Goal: Task Accomplishment & Management: Use online tool/utility

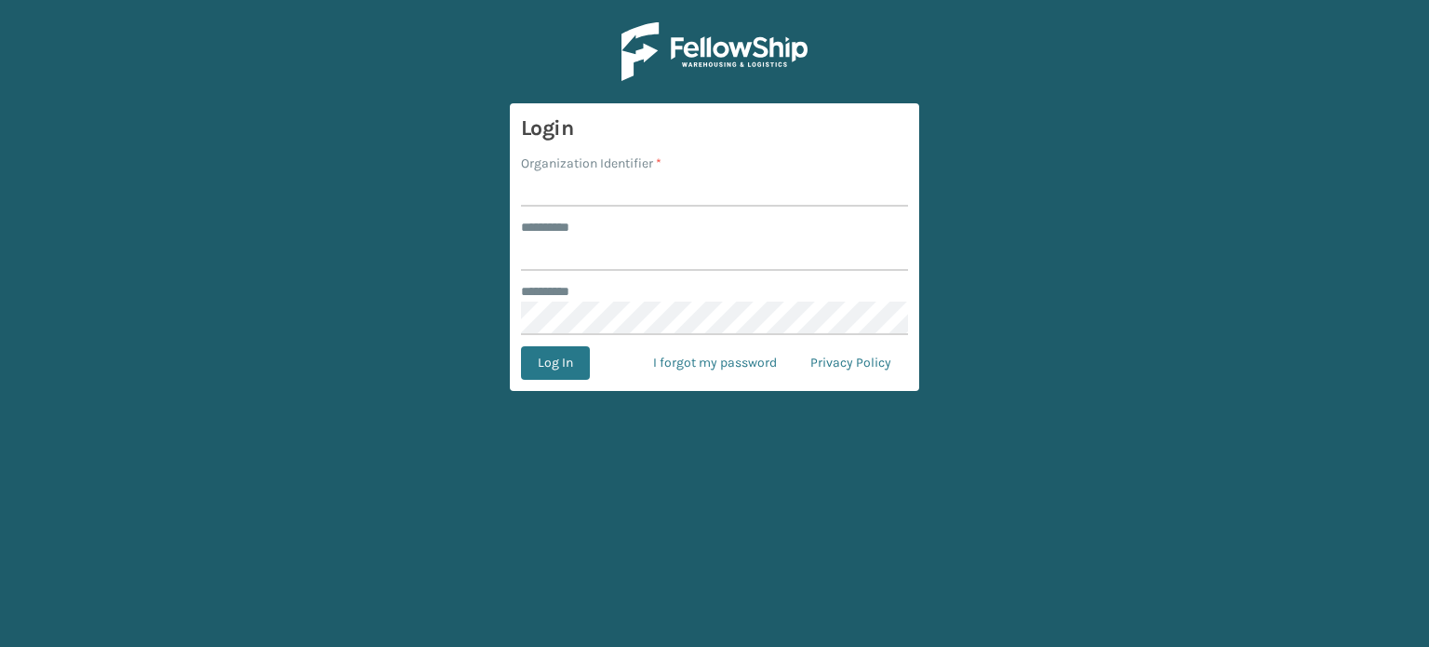
click at [614, 172] on label "Organization Identifier *" at bounding box center [591, 164] width 140 height 20
click at [614, 173] on input "Organization Identifier *" at bounding box center [714, 189] width 387 height 33
click at [564, 201] on input "Organization Identifier *" at bounding box center [714, 189] width 387 height 33
type input "SuperAdminOrganization"
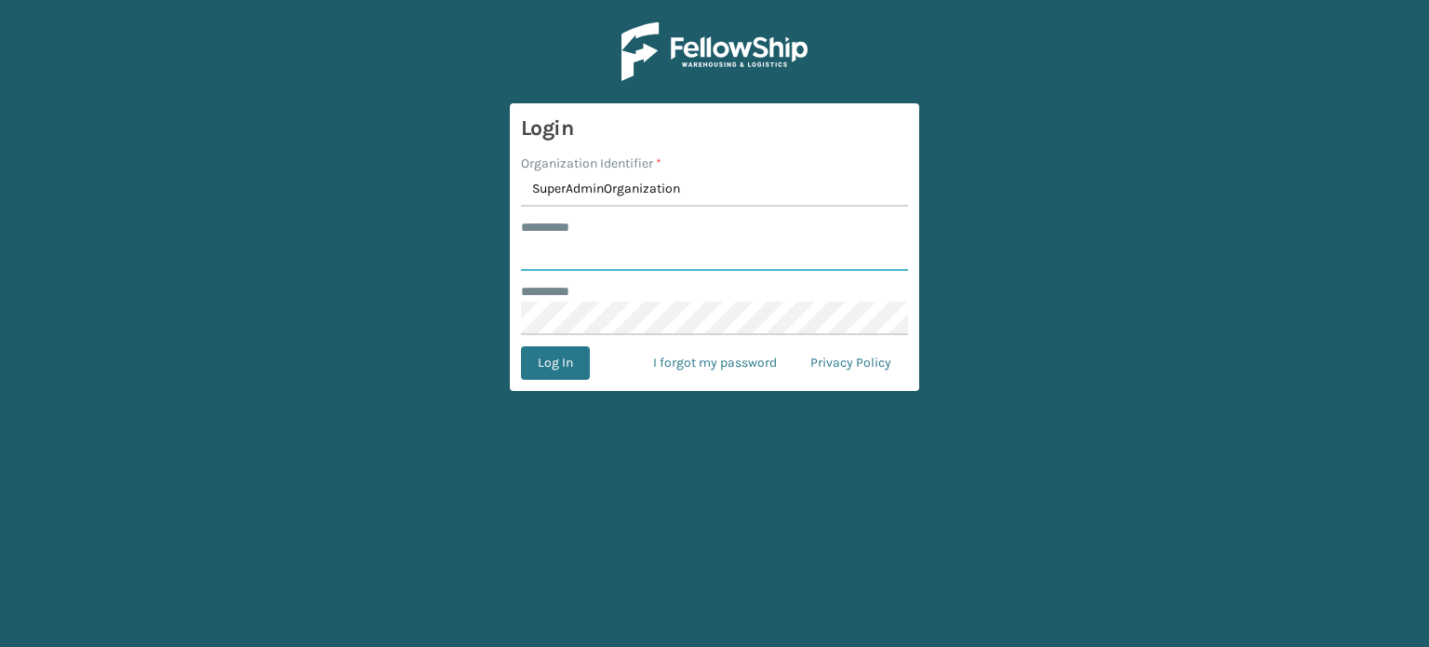
click at [599, 242] on input "******** *" at bounding box center [714, 253] width 387 height 33
type input "******"
click at [533, 356] on button "Log In" at bounding box center [555, 362] width 69 height 33
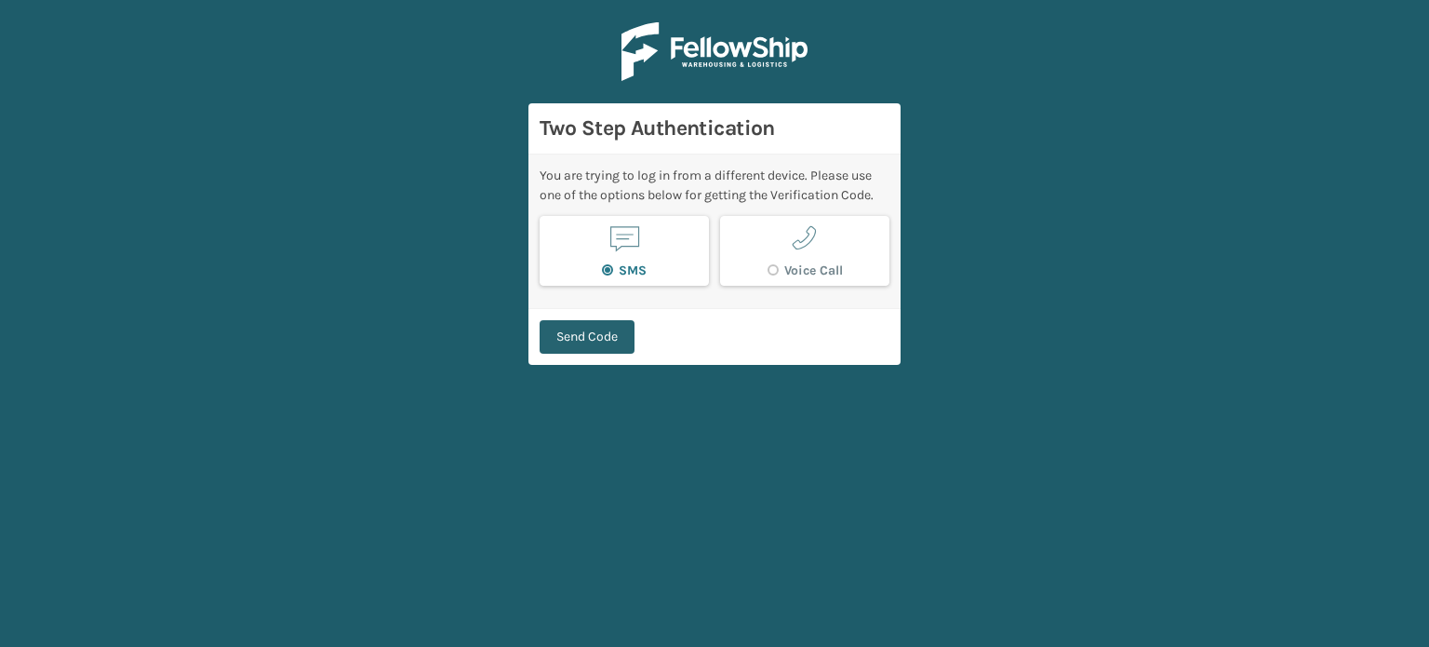
click at [581, 326] on button "Send Code" at bounding box center [587, 336] width 95 height 33
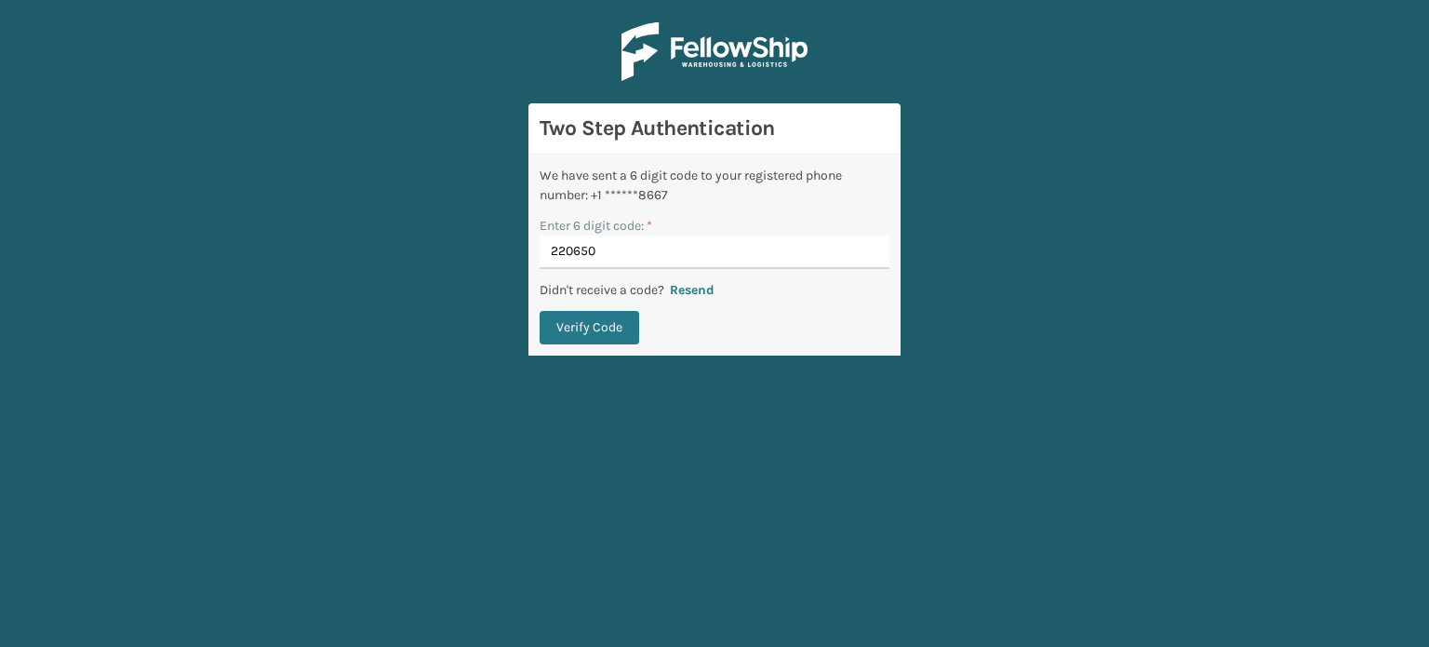
type input "220650"
click at [540, 311] on button "Verify Code" at bounding box center [590, 327] width 100 height 33
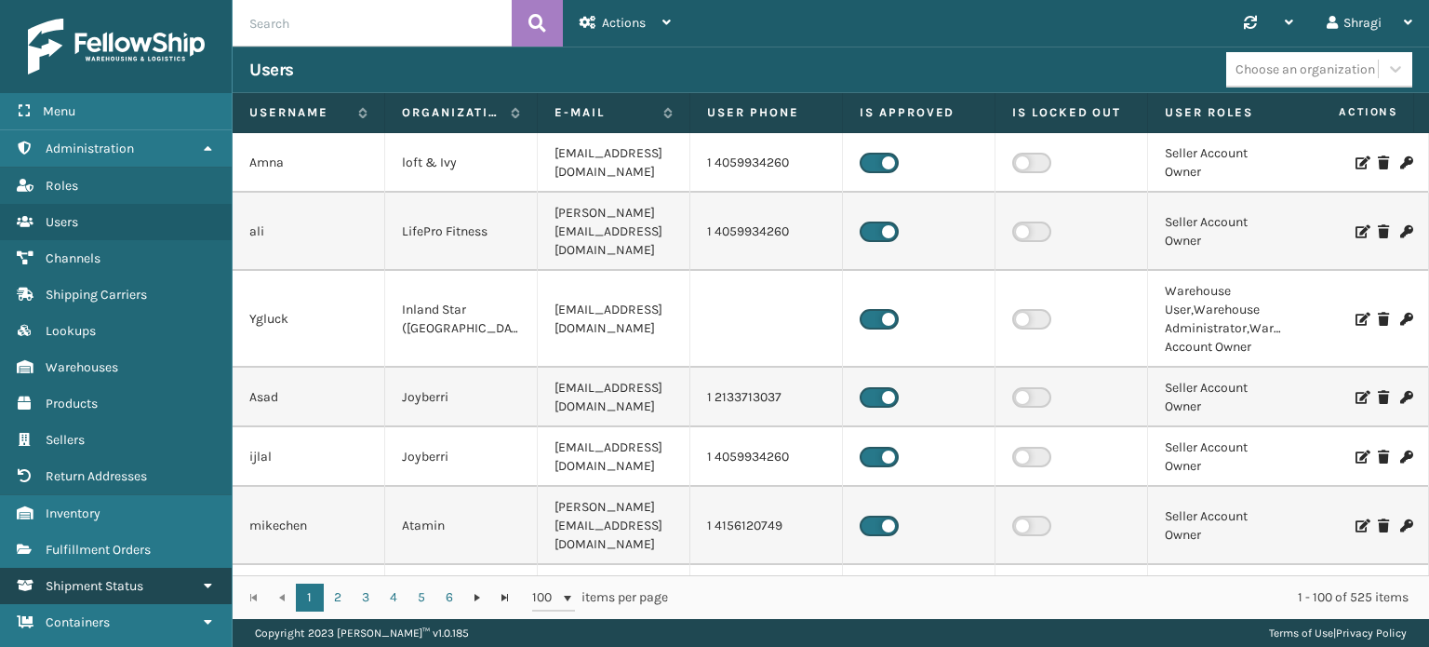
click at [123, 567] on link "Shipment Status" at bounding box center [116, 585] width 232 height 36
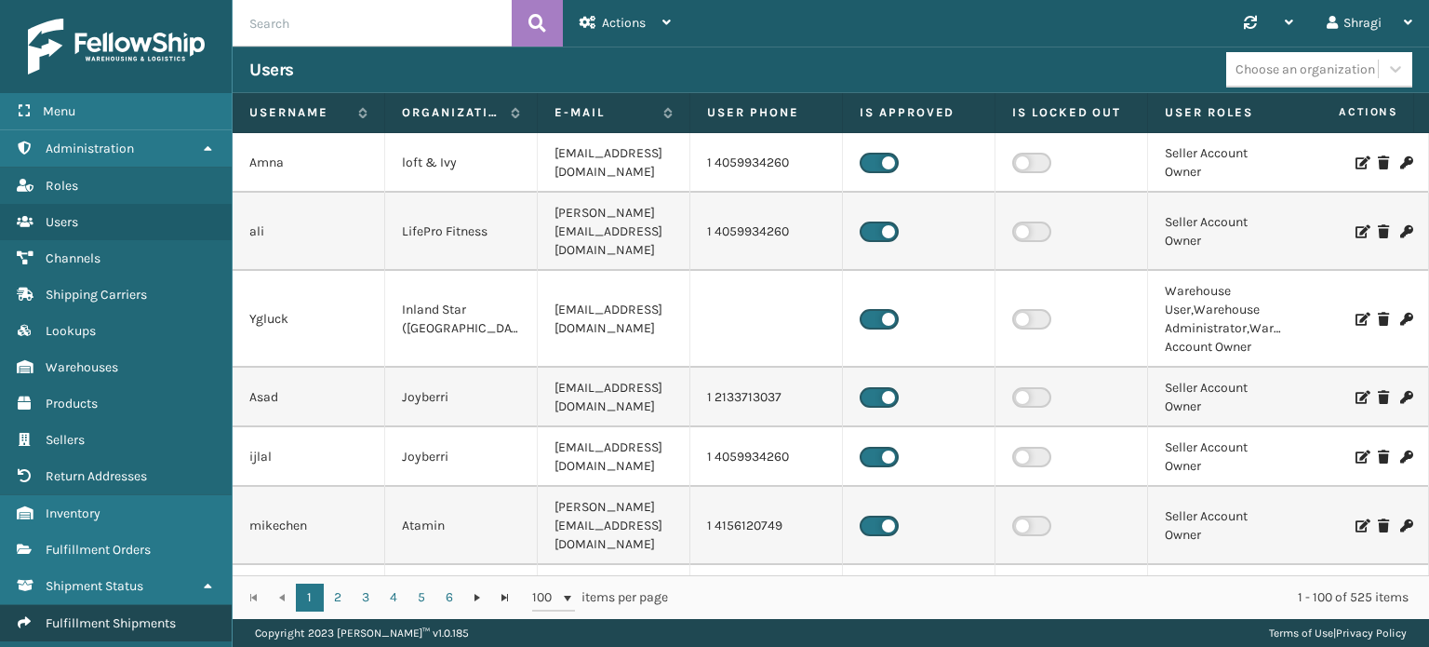
click at [59, 618] on span "Fulfillment Shipments" at bounding box center [111, 623] width 130 height 16
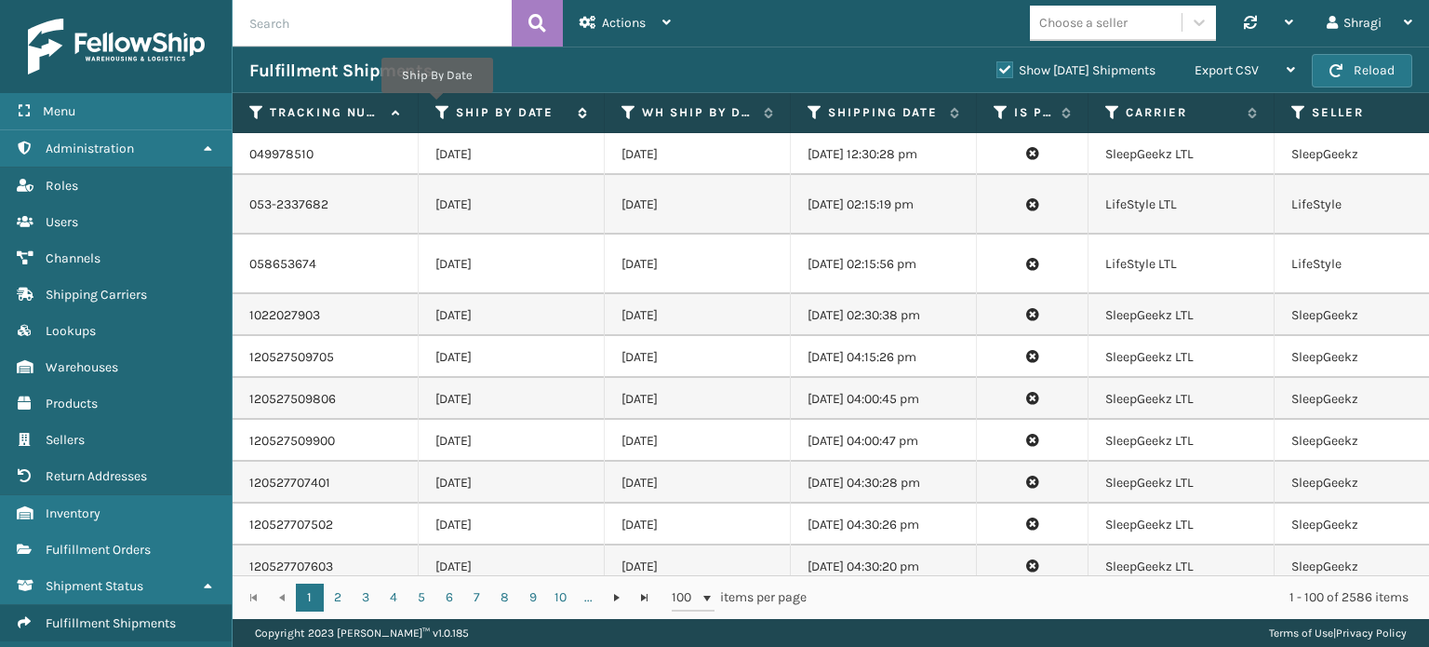
click at [439, 107] on icon at bounding box center [442, 112] width 15 height 17
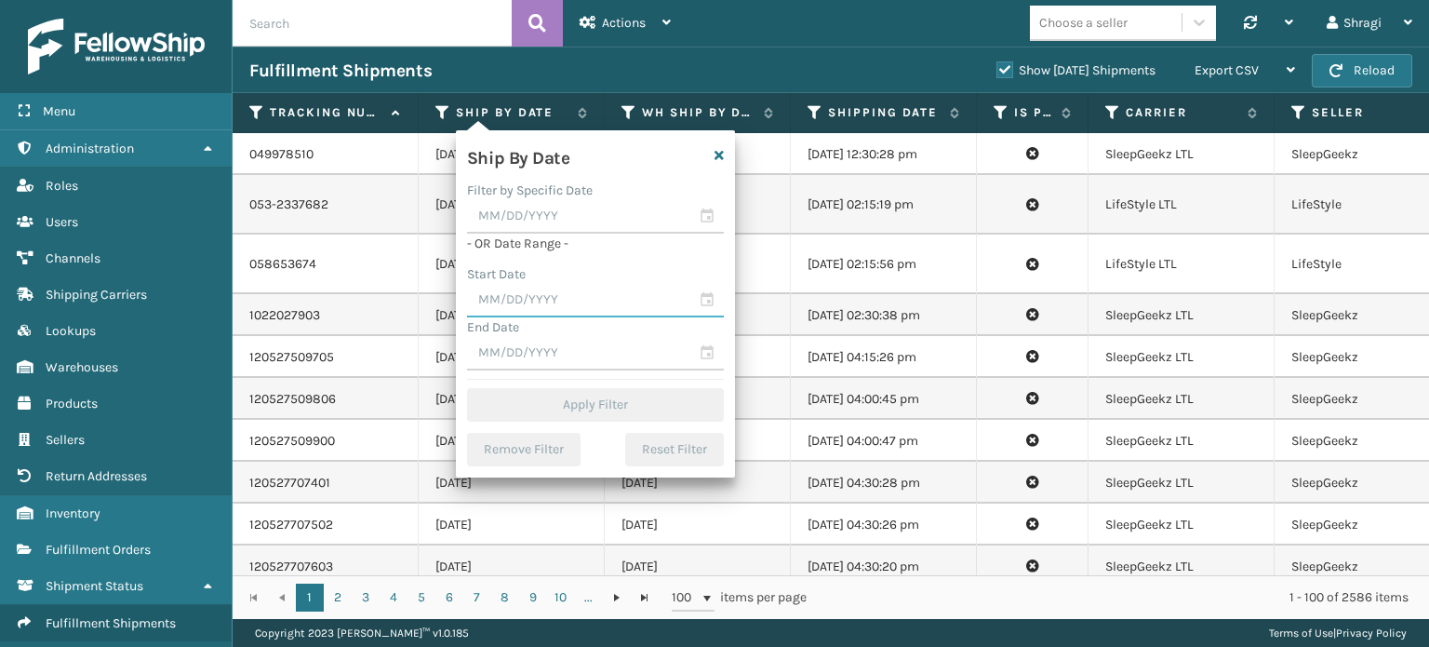
click at [475, 300] on input "text" at bounding box center [595, 300] width 257 height 33
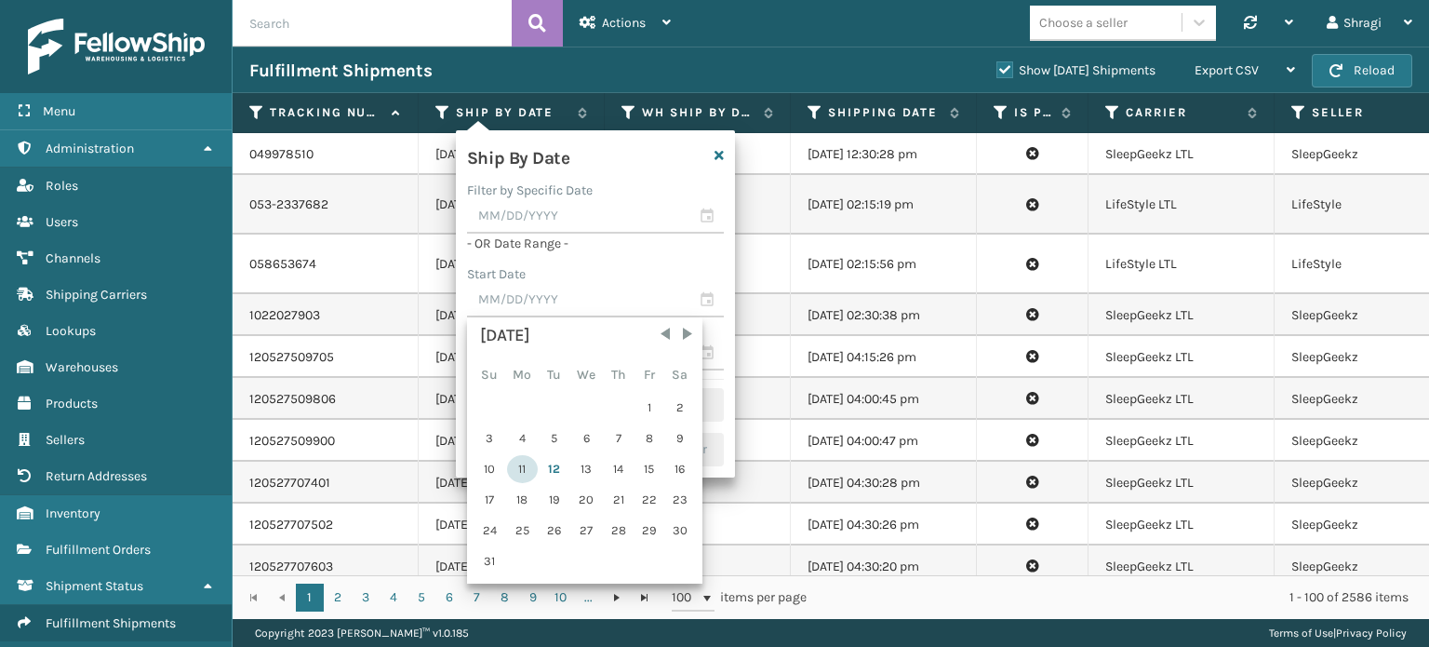
click at [511, 469] on div "11" at bounding box center [522, 469] width 31 height 28
type input "[DATE]"
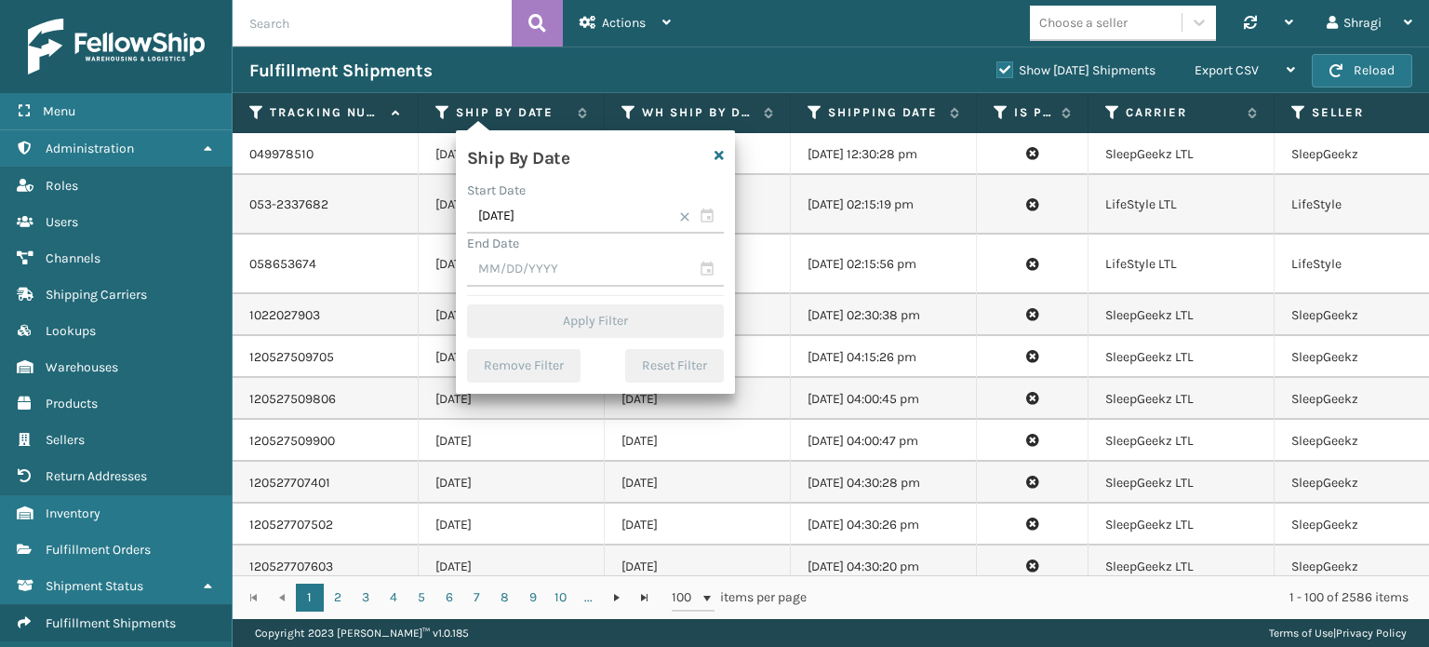
drag, startPoint x: 526, startPoint y: 289, endPoint x: 526, endPoint y: 272, distance: 17.7
click at [526, 272] on div "Ship By Date Start Date [DATE] End Date Apply Filter Remove Filter Reset Filter" at bounding box center [595, 261] width 279 height 263
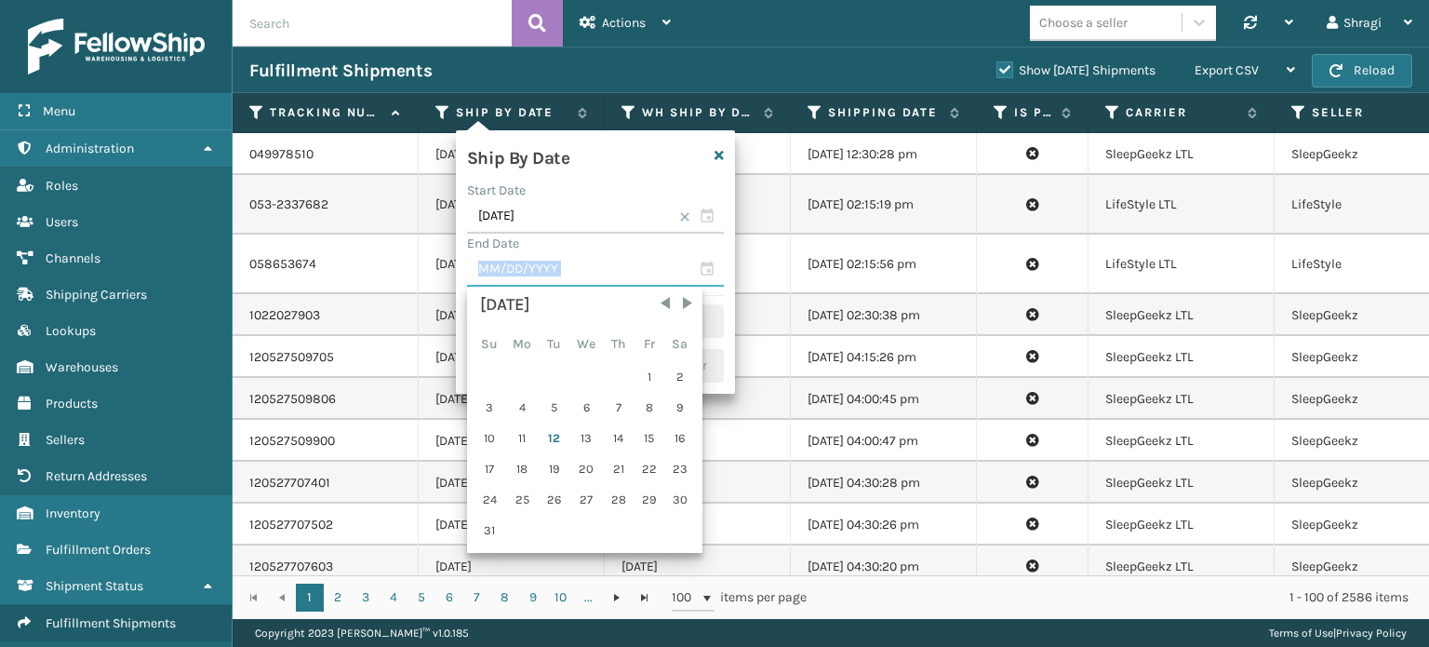
click at [526, 275] on input "text" at bounding box center [595, 269] width 257 height 33
click at [519, 440] on div "11" at bounding box center [522, 438] width 31 height 28
type input "[DATE]"
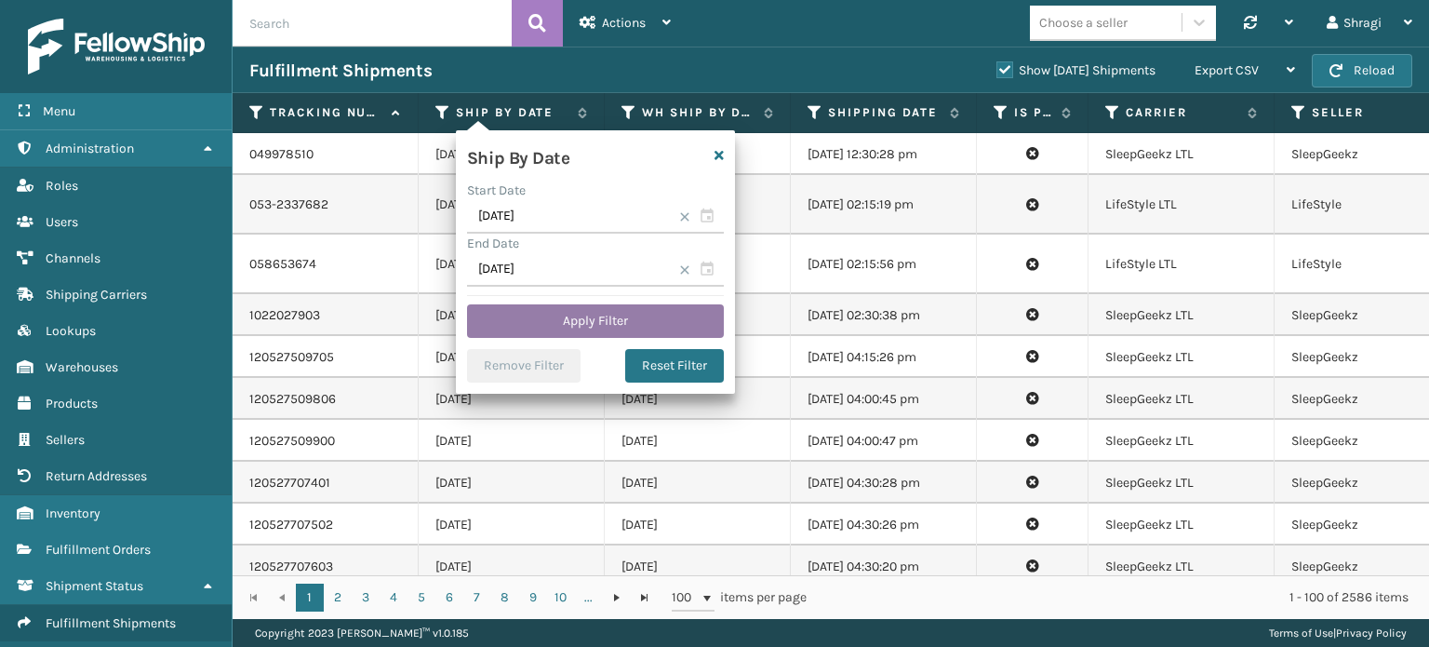
click at [569, 317] on button "Apply Filter" at bounding box center [595, 320] width 257 height 33
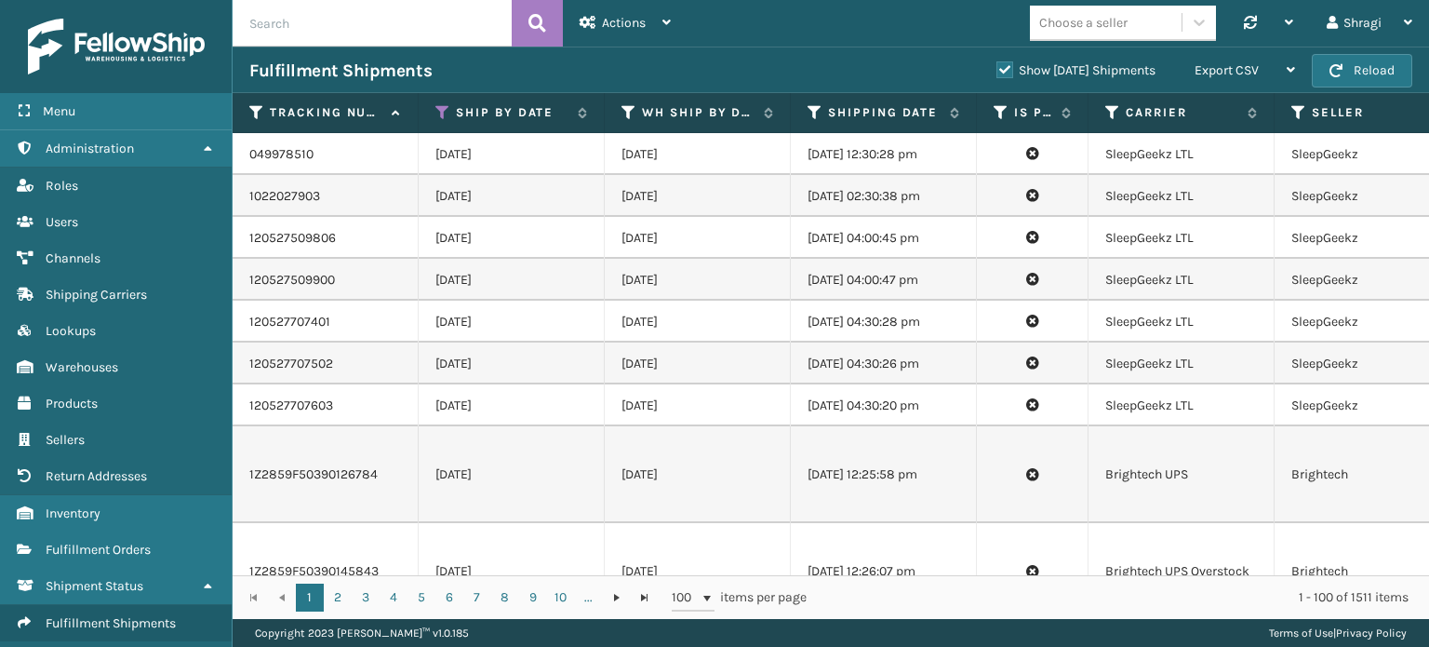
click at [412, 554] on td "1Z2859F50390145843" at bounding box center [326, 571] width 186 height 97
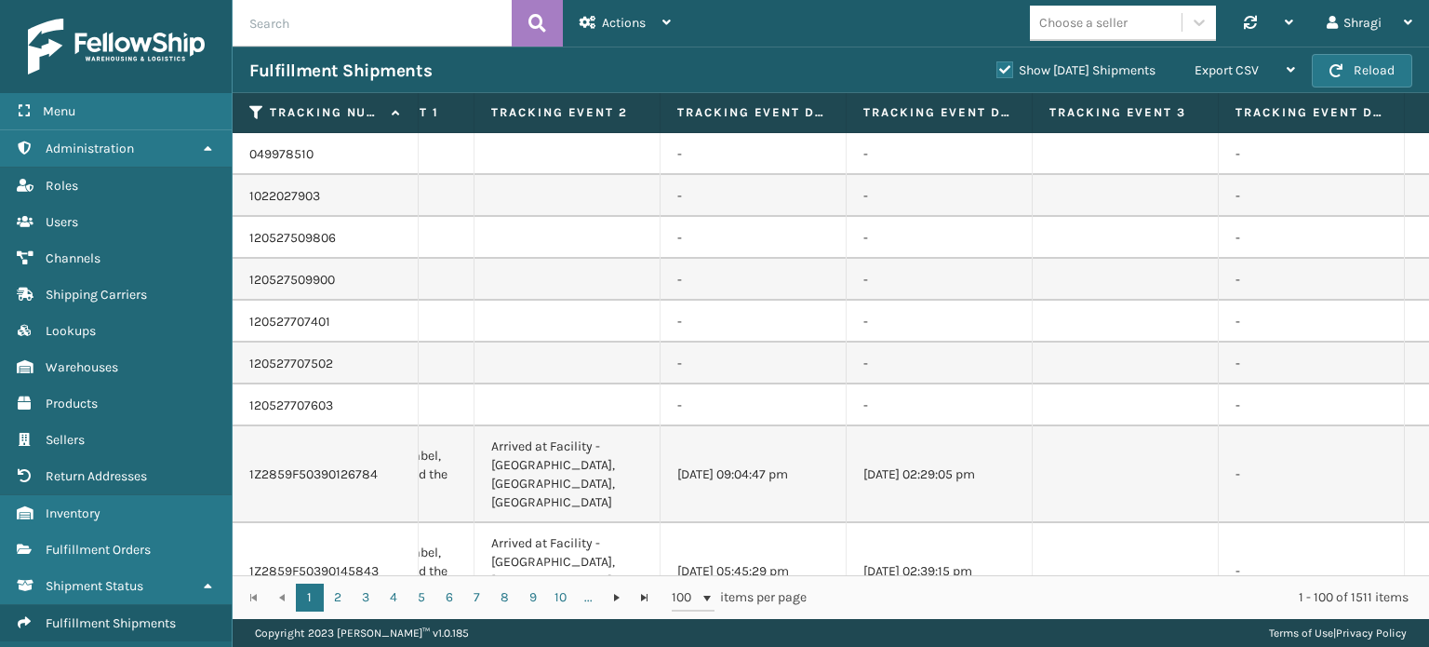
scroll to position [0, 4250]
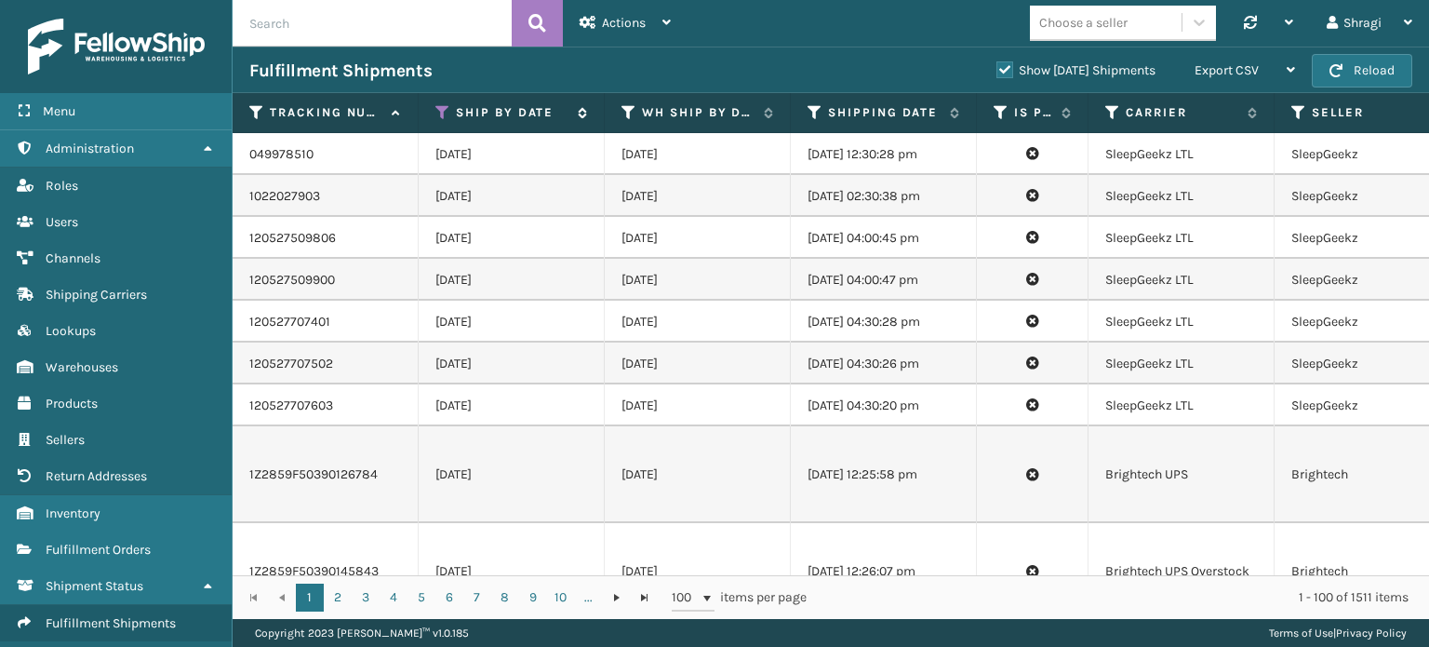
click at [450, 111] on div "Ship By Date" at bounding box center [511, 112] width 152 height 17
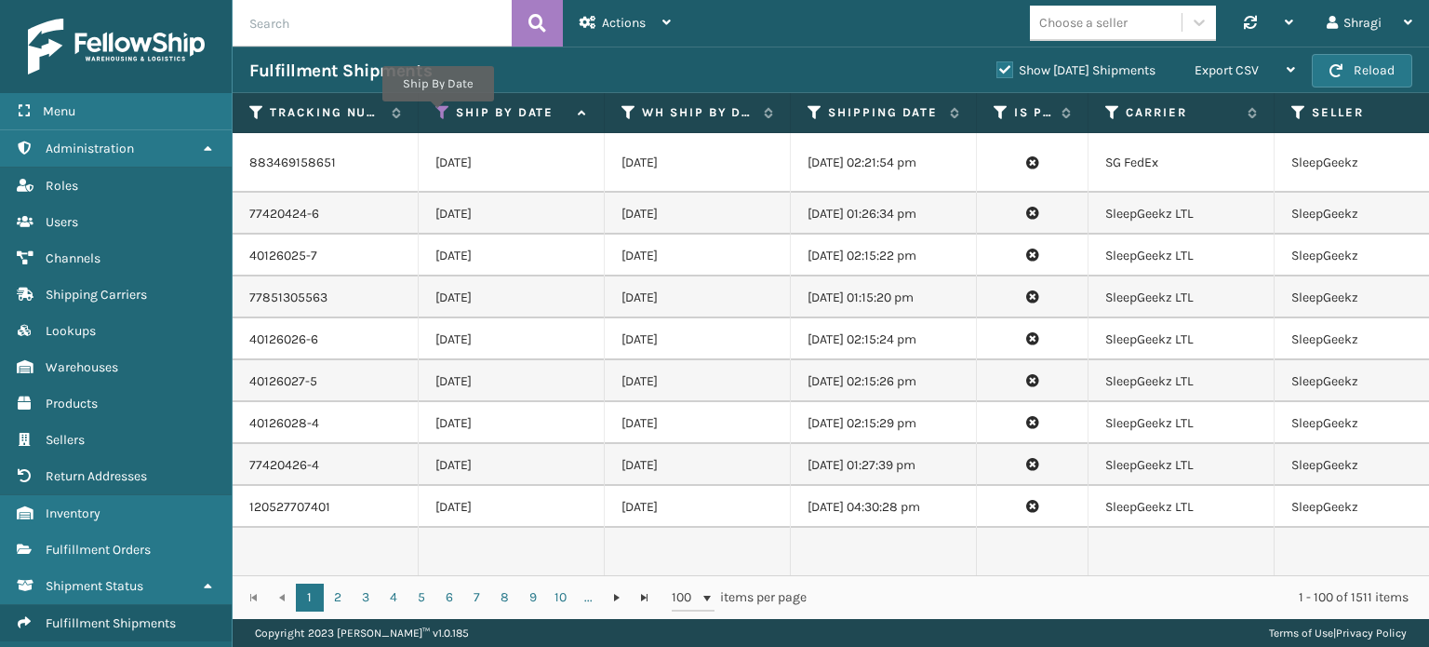
click at [437, 114] on icon at bounding box center [442, 112] width 15 height 17
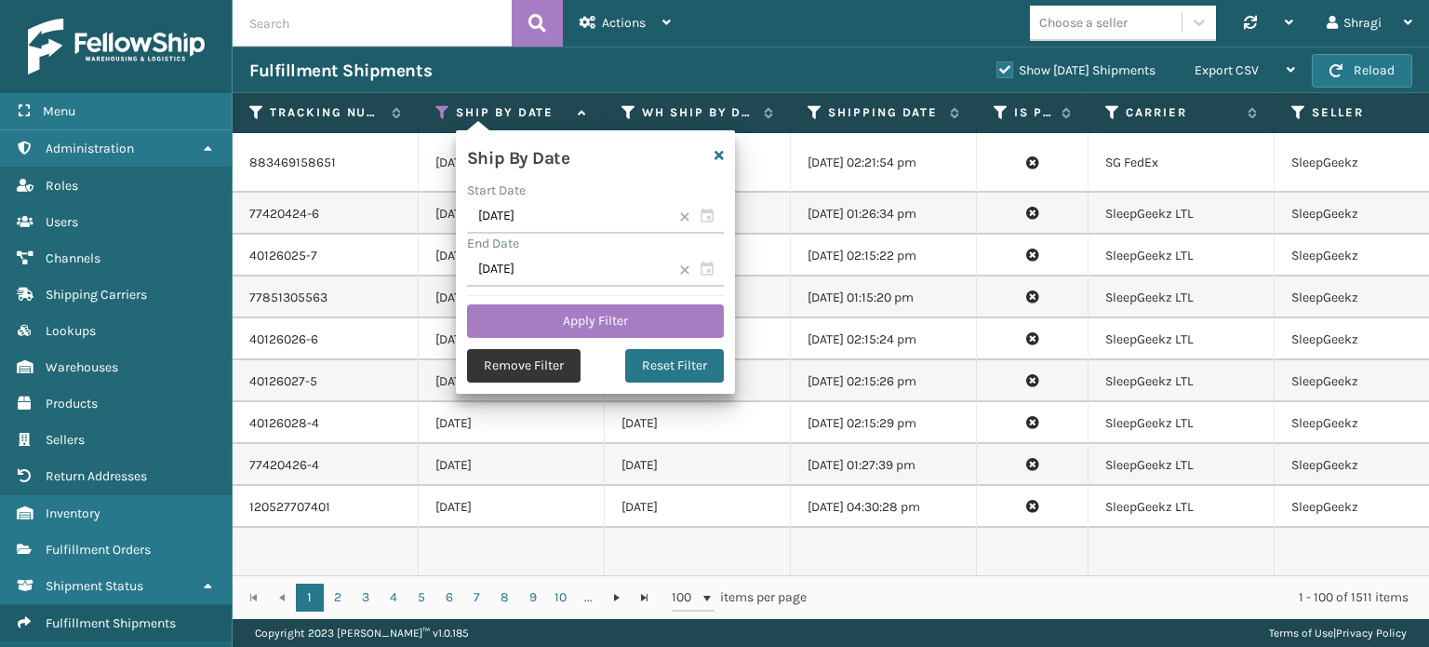
click at [504, 357] on button "Remove Filter" at bounding box center [523, 365] width 113 height 33
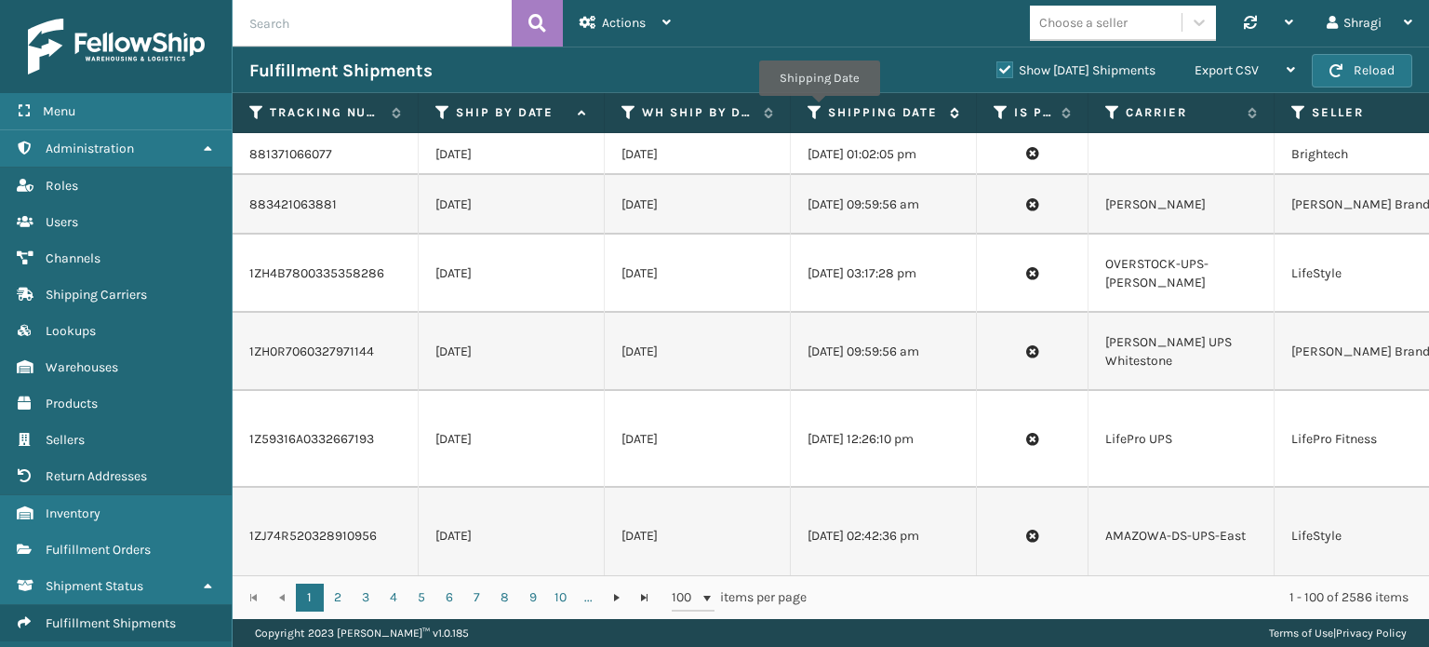
click at [819, 109] on icon at bounding box center [815, 112] width 15 height 17
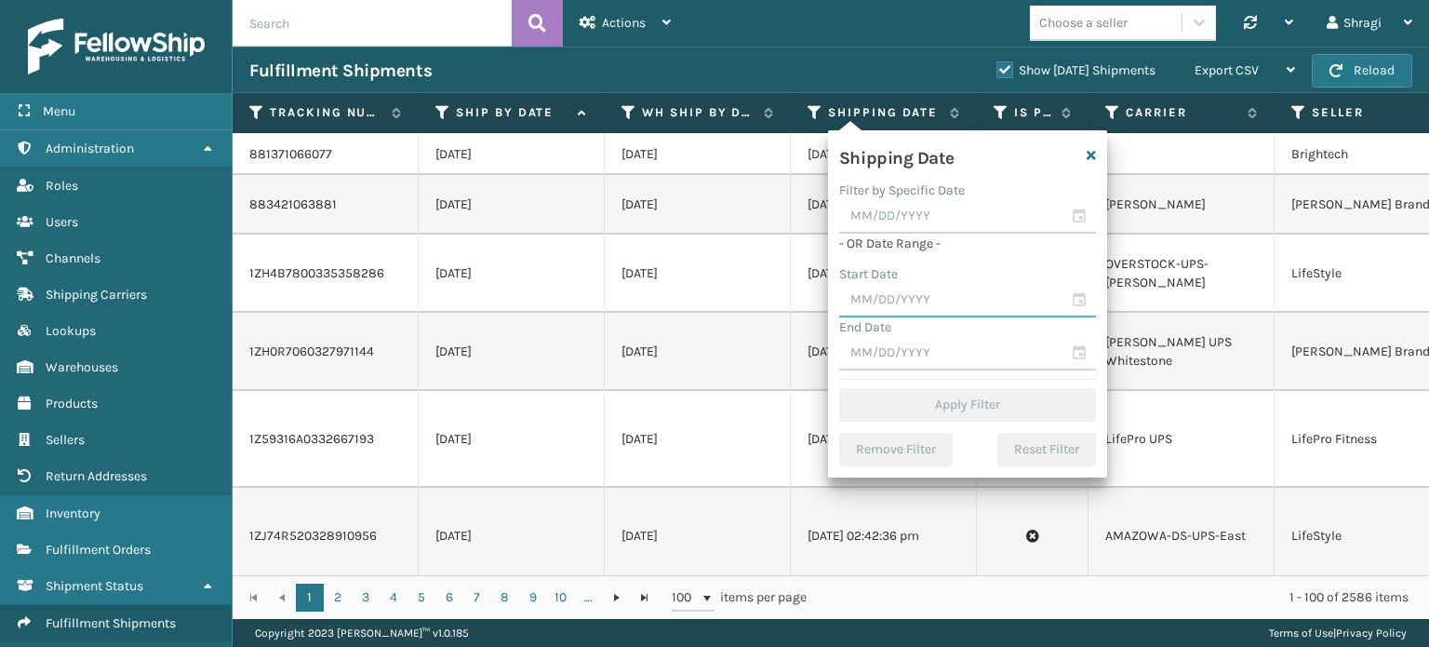
click at [872, 284] on input "text" at bounding box center [967, 300] width 257 height 33
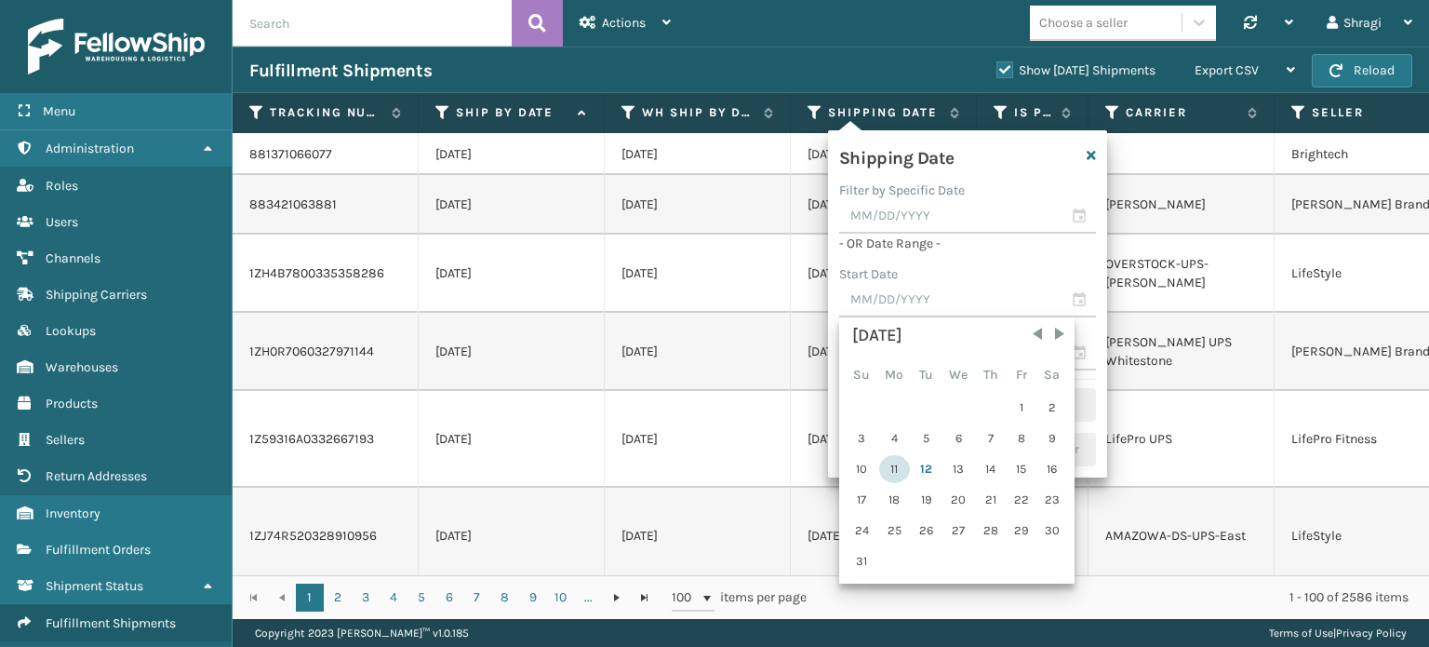
click at [898, 459] on div "11" at bounding box center [894, 469] width 31 height 28
type input "[DATE]"
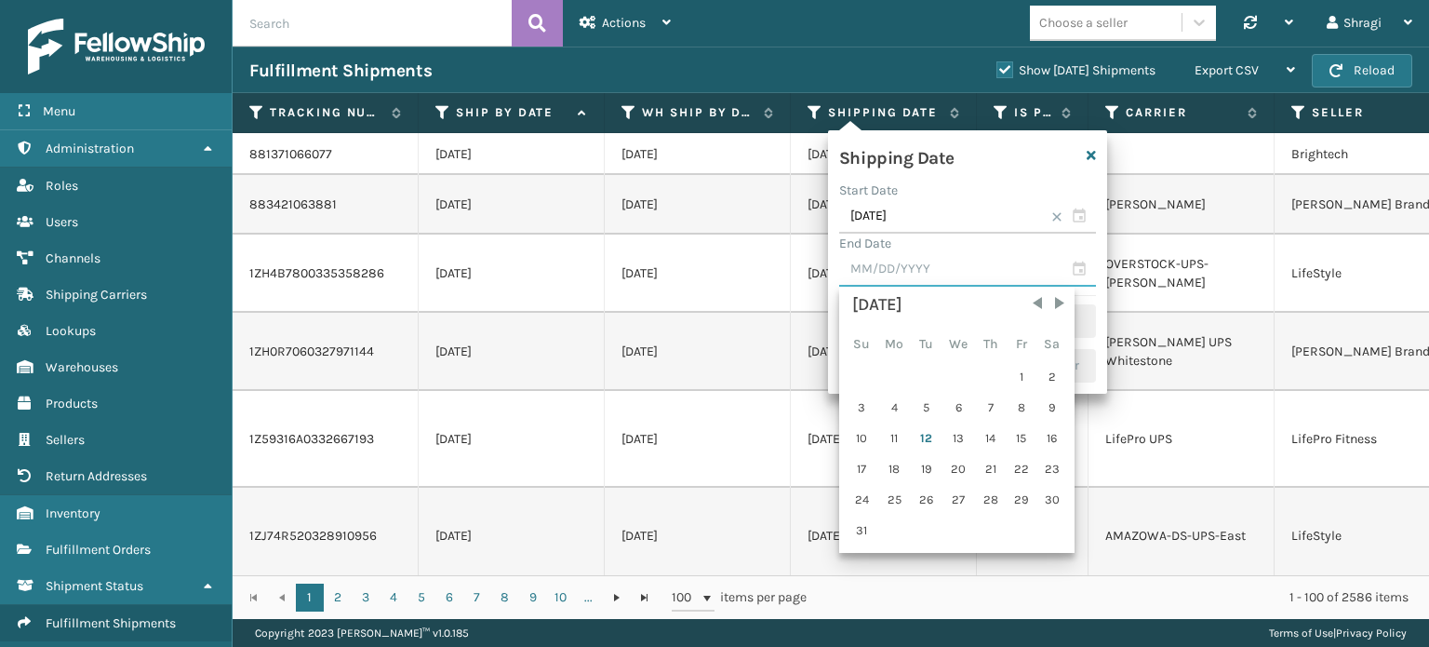
click at [903, 277] on input "text" at bounding box center [967, 269] width 257 height 33
click at [889, 424] on div "11" at bounding box center [894, 438] width 31 height 28
type input "[DATE]"
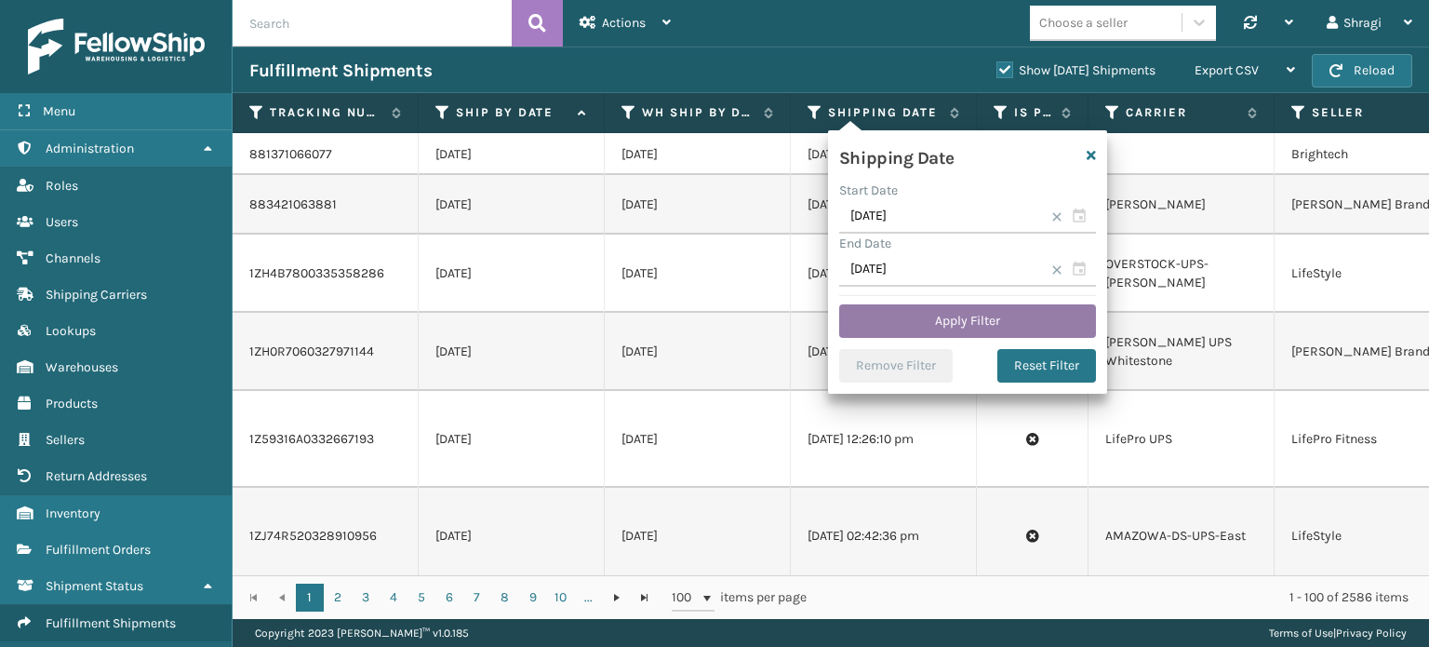
click at [902, 321] on button "Apply Filter" at bounding box center [967, 320] width 257 height 33
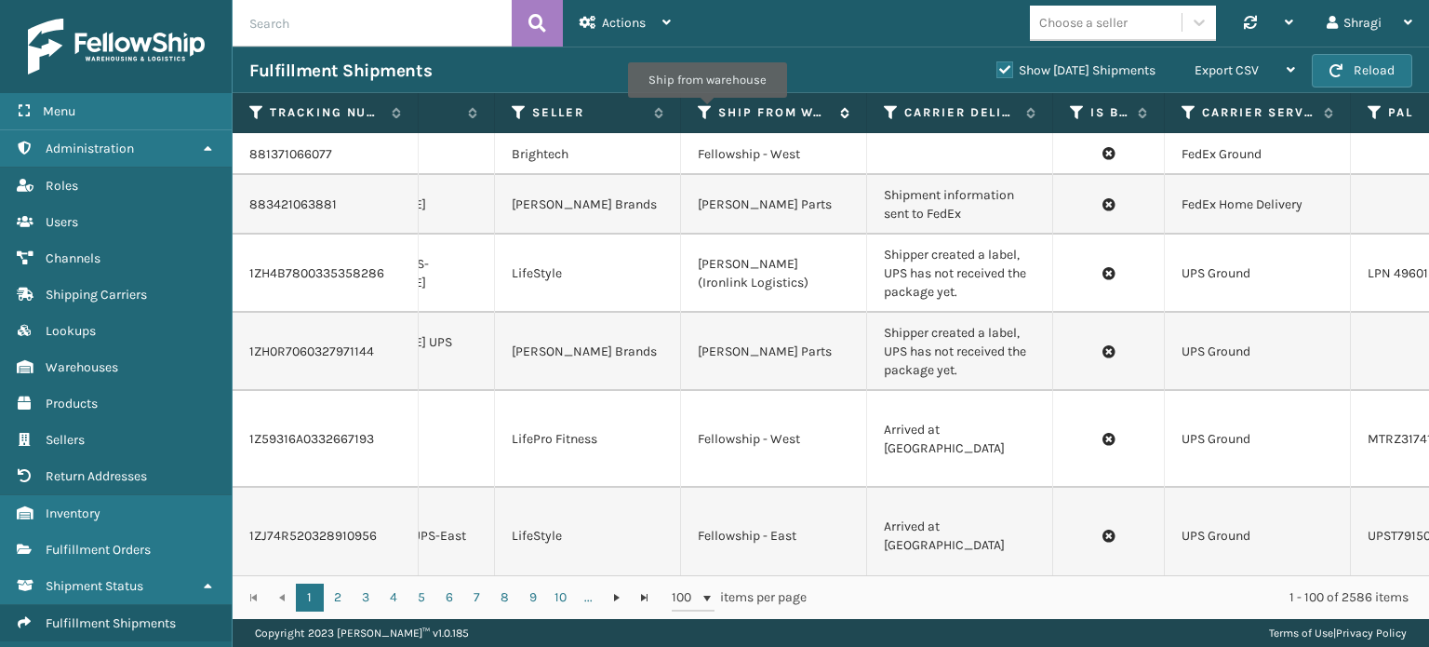
click at [707, 111] on icon at bounding box center [705, 112] width 15 height 17
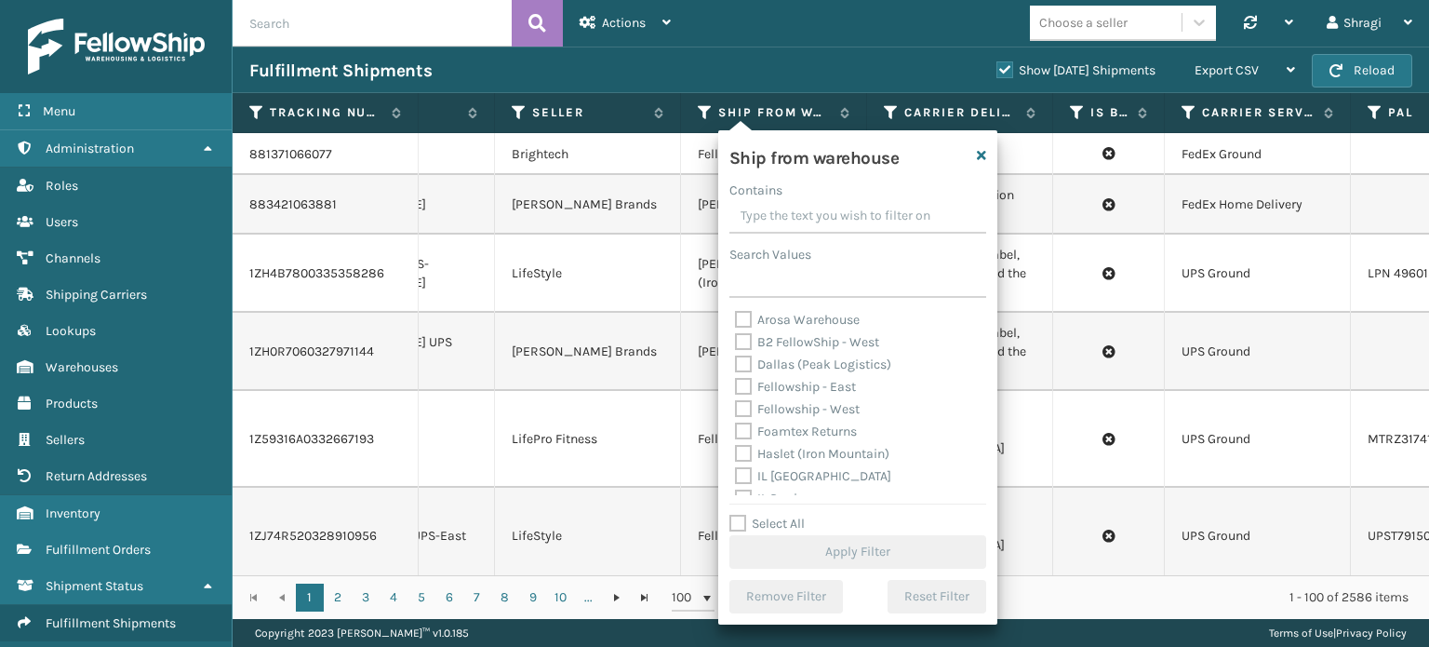
click at [799, 379] on label "Fellowship - East" at bounding box center [795, 387] width 121 height 16
click at [736, 379] on input "Fellowship - East" at bounding box center [735, 382] width 1 height 12
checkbox input "true"
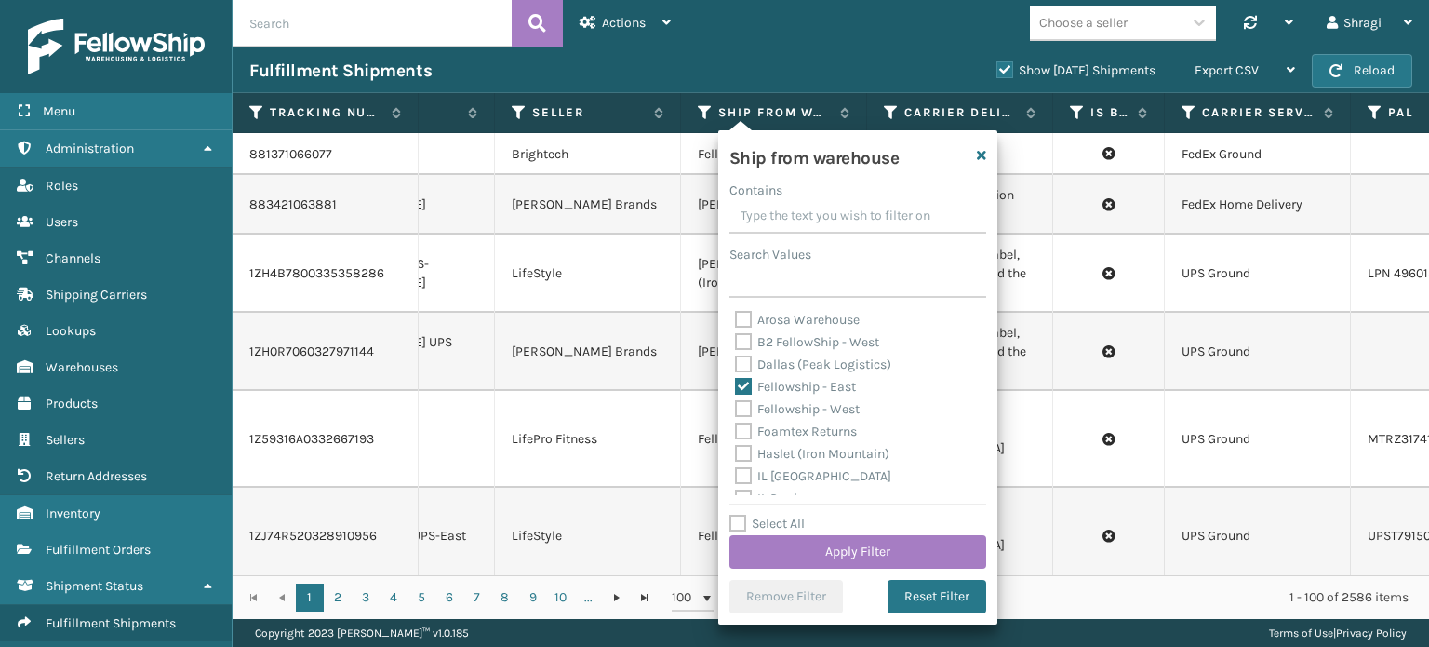
click at [795, 407] on label "Fellowship - West" at bounding box center [797, 409] width 125 height 16
click at [736, 407] on input "Fellowship - West" at bounding box center [735, 404] width 1 height 12
checkbox input "true"
click at [805, 371] on label "Dallas (Peak Logistics)" at bounding box center [813, 364] width 156 height 16
click at [736, 366] on input "Dallas (Peak Logistics)" at bounding box center [735, 360] width 1 height 12
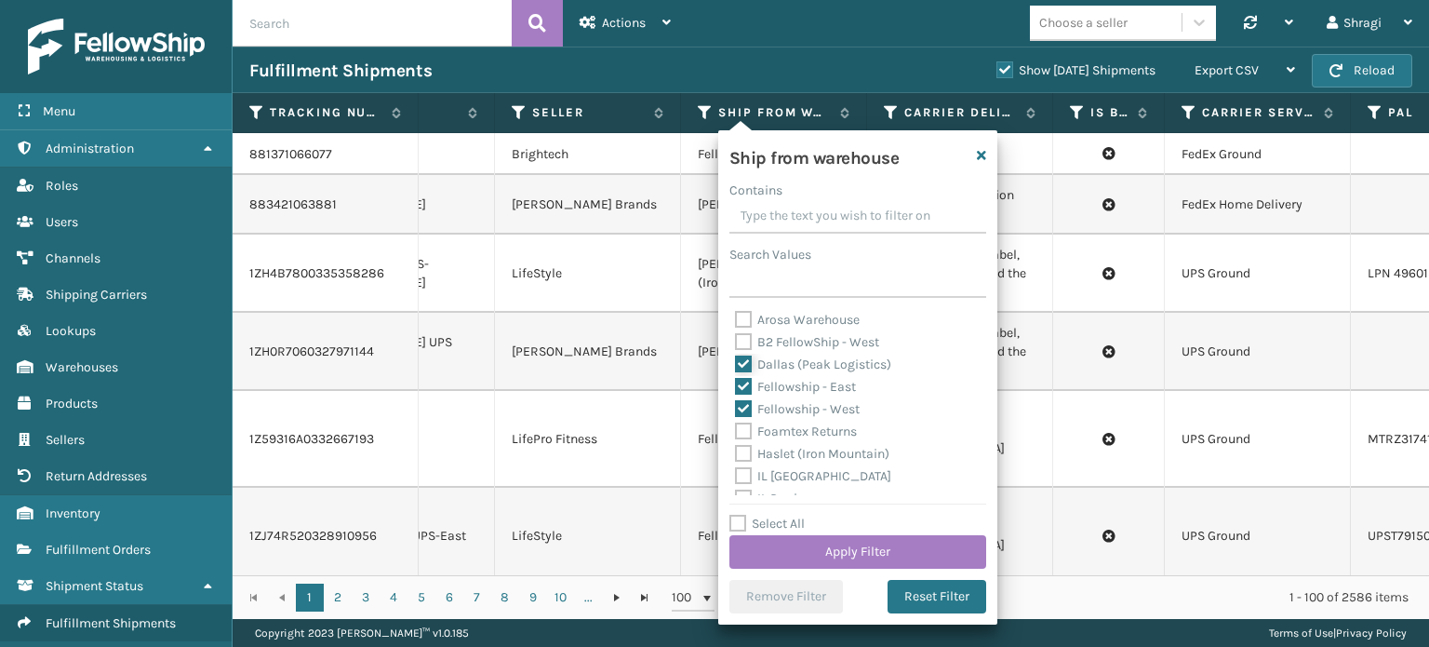
checkbox input "true"
click at [967, 487] on div "Arosa Warehouse B2 FellowShip - [GEOGRAPHIC_DATA] (Peak Logistics) Fellowship -…" at bounding box center [857, 402] width 257 height 186
click at [873, 409] on label "[US_STATE] (TF Fulfillment)" at bounding box center [825, 409] width 180 height 16
click at [736, 409] on input "[US_STATE] (TF Fulfillment)" at bounding box center [735, 404] width 1 height 12
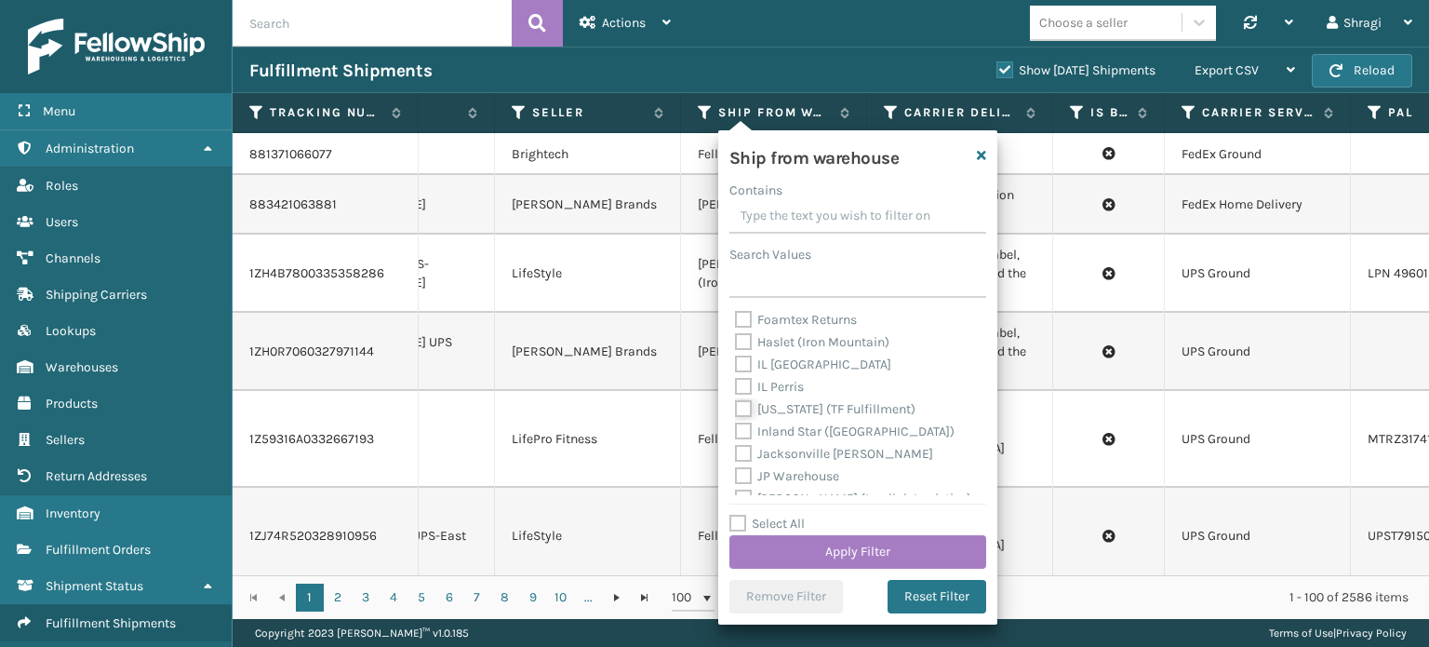
checkbox input "true"
click at [808, 415] on label "[PERSON_NAME]" at bounding box center [796, 416] width 123 height 16
click at [736, 415] on input "[PERSON_NAME]" at bounding box center [735, 412] width 1 height 12
checkbox input "true"
click at [832, 404] on label "SleepGeekz Warehouse" at bounding box center [814, 409] width 158 height 16
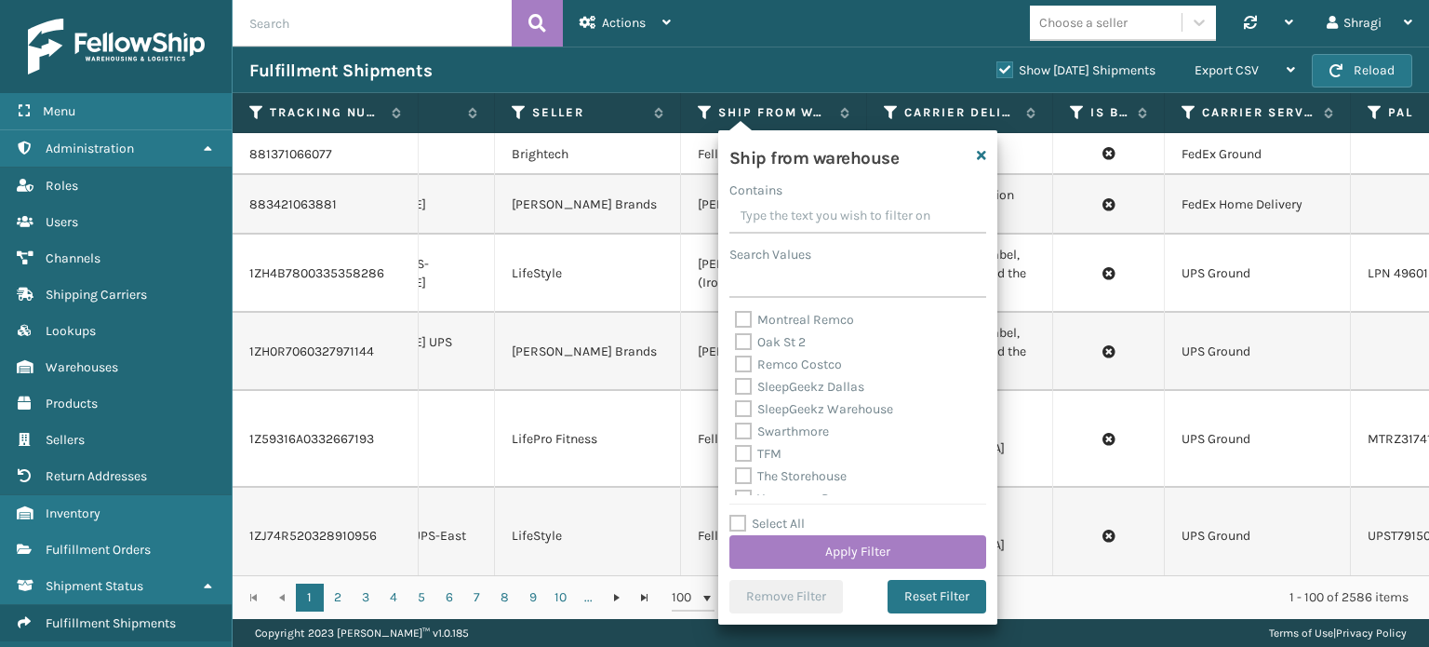
click at [736, 404] on input "SleepGeekz Warehouse" at bounding box center [735, 404] width 1 height 12
checkbox input "true"
click at [853, 449] on div "TFM" at bounding box center [858, 454] width 246 height 22
click at [800, 461] on div "TFM" at bounding box center [858, 454] width 246 height 22
click at [769, 454] on label "TFM" at bounding box center [758, 454] width 47 height 16
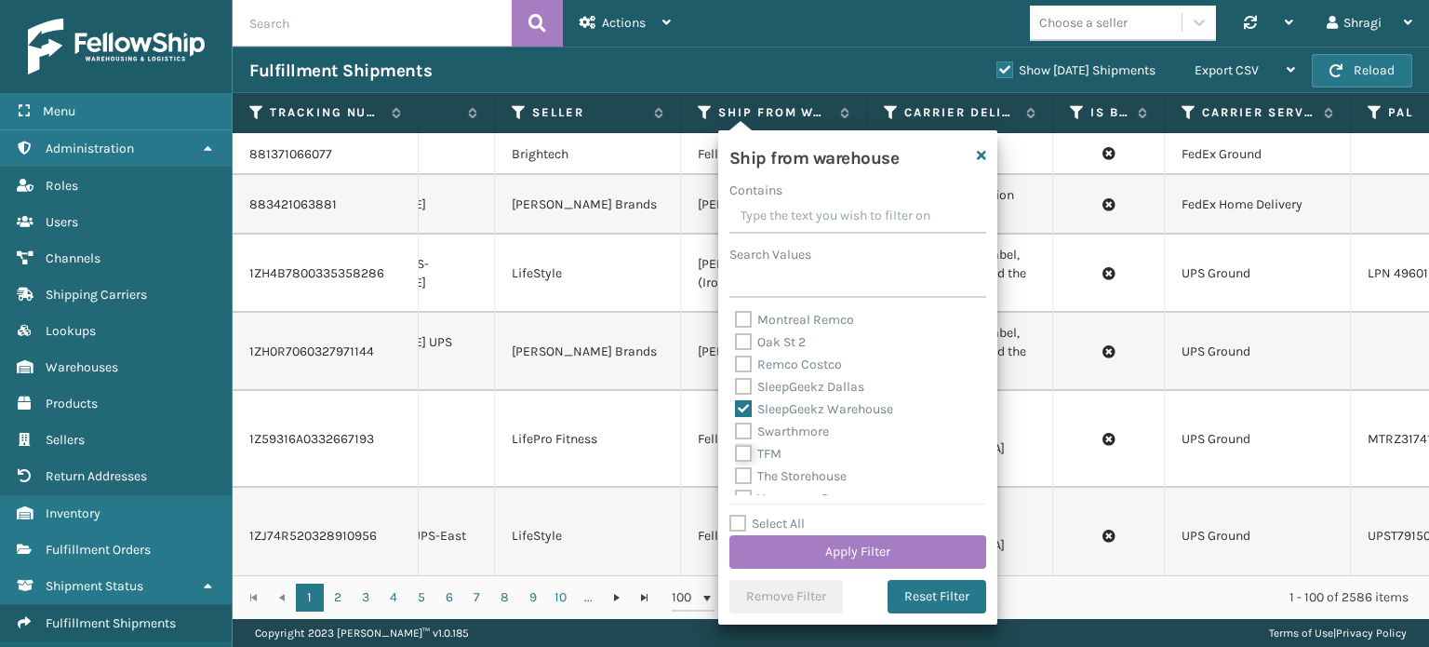
click at [736, 454] on input "TFM" at bounding box center [735, 449] width 1 height 12
checkbox input "true"
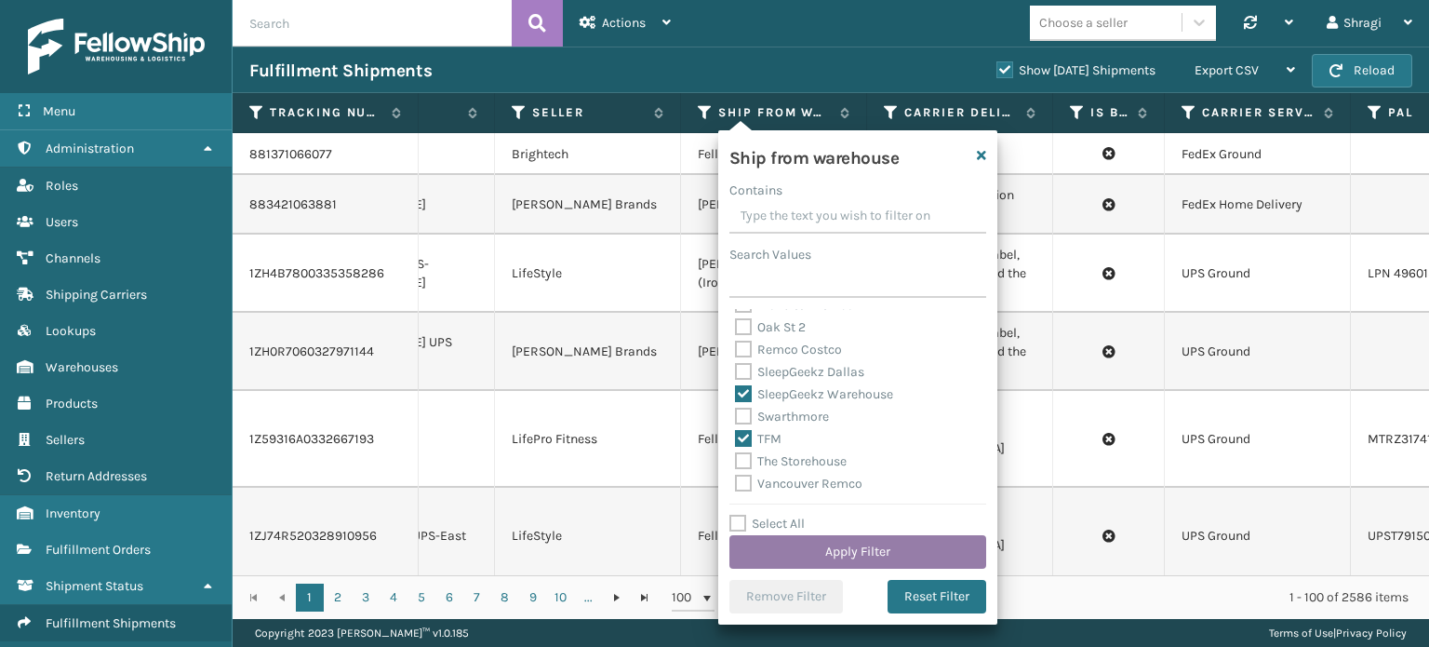
click at [843, 545] on button "Apply Filter" at bounding box center [857, 551] width 257 height 33
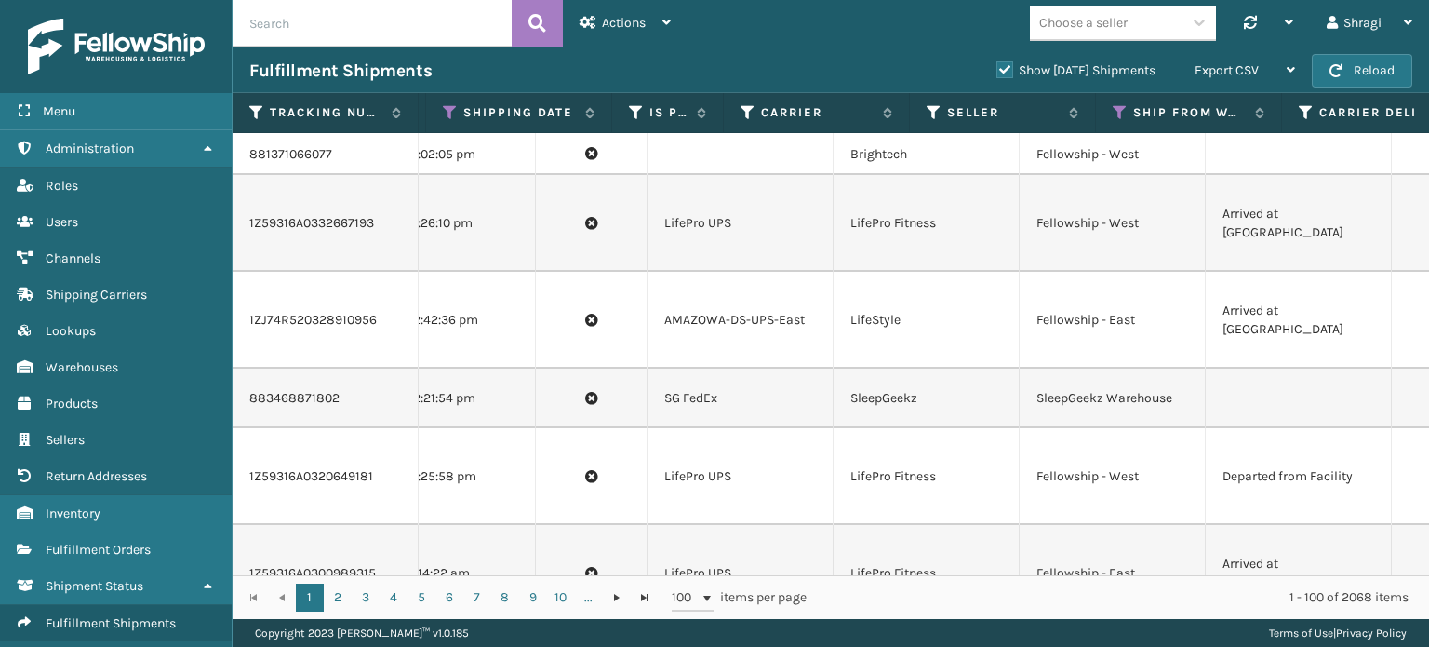
scroll to position [0, 441]
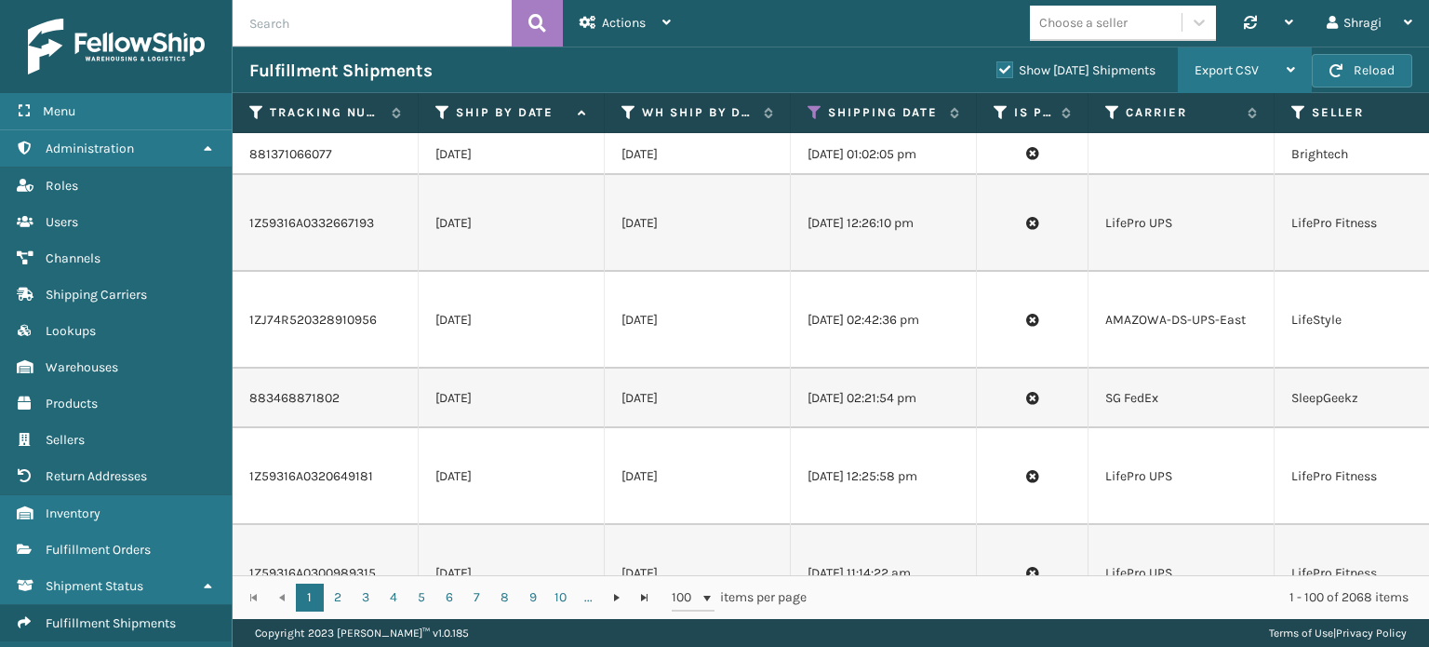
click at [1213, 78] on div "Export CSV" at bounding box center [1245, 70] width 100 height 47
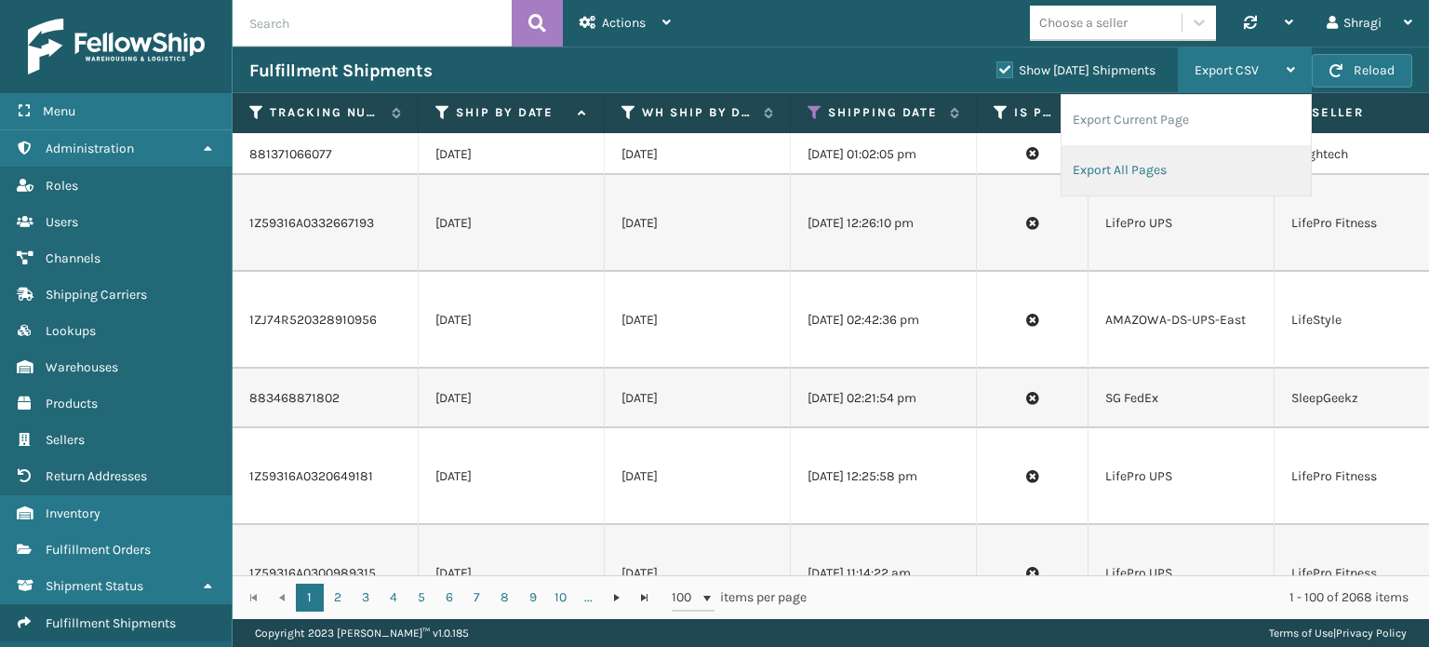
click at [1126, 160] on li "Export All Pages" at bounding box center [1186, 170] width 249 height 50
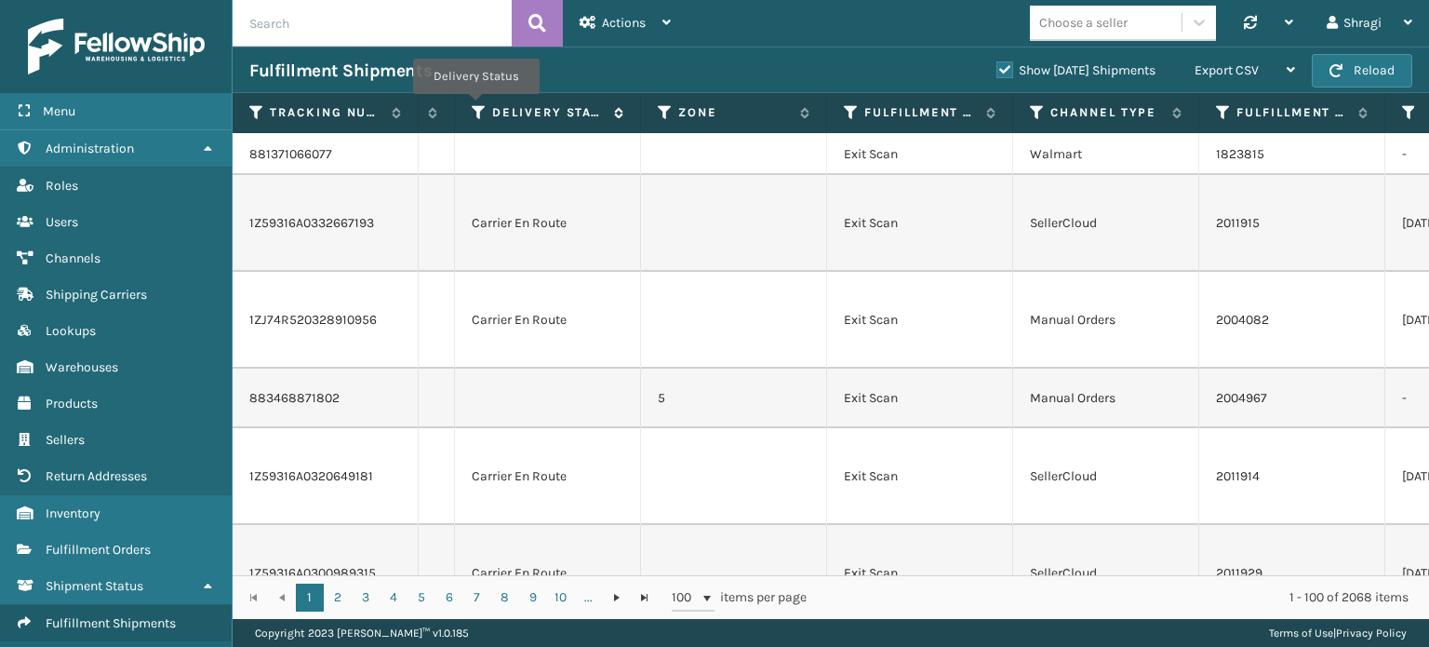
click at [474, 107] on icon at bounding box center [479, 112] width 15 height 17
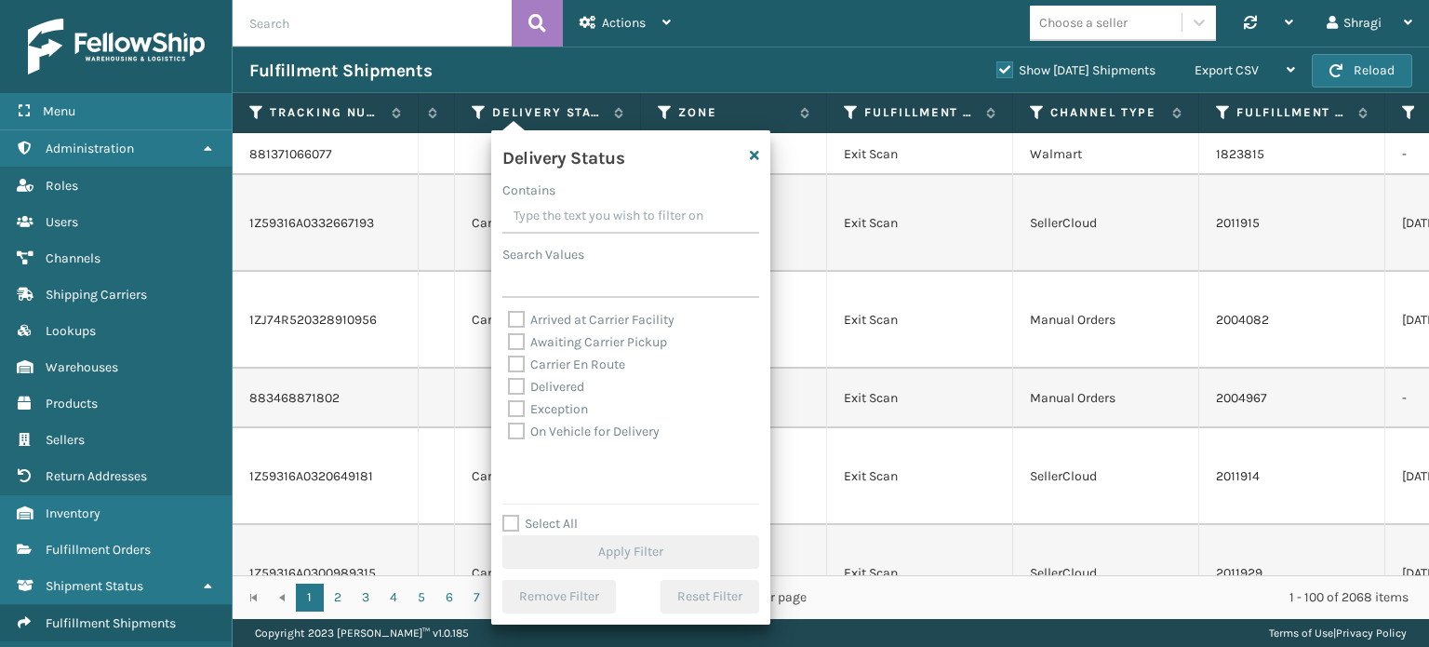
click at [563, 342] on label "Awaiting Carrier Pickup" at bounding box center [587, 342] width 159 height 16
click at [509, 342] on input "Awaiting Carrier Pickup" at bounding box center [508, 337] width 1 height 12
checkbox input "true"
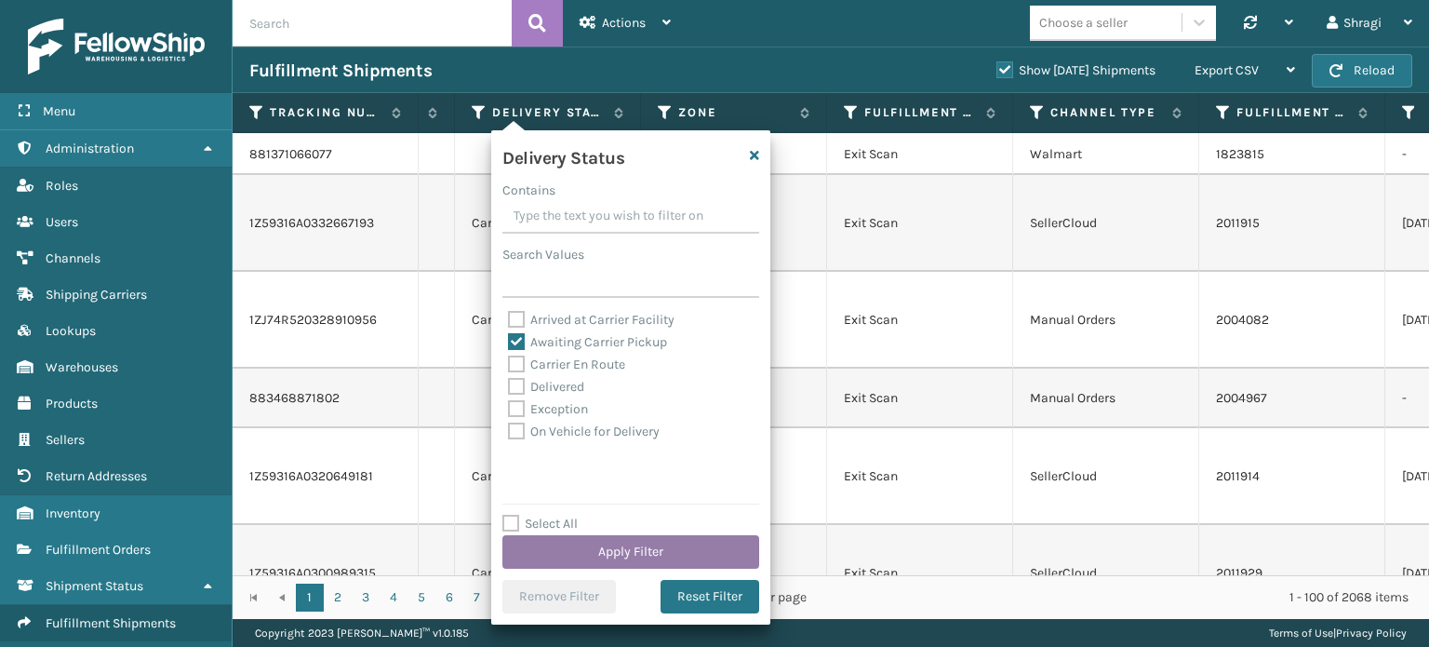
click at [587, 548] on button "Apply Filter" at bounding box center [630, 551] width 257 height 33
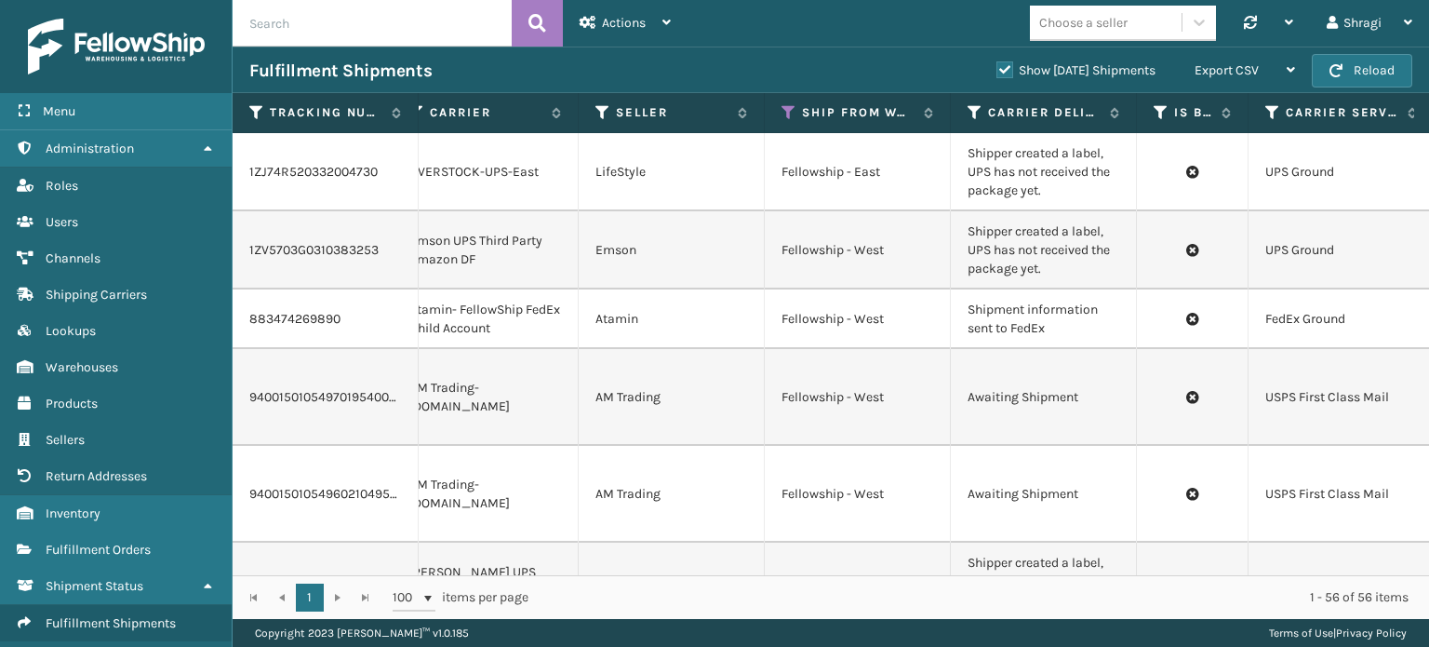
click at [944, 486] on td "Fellowship - West" at bounding box center [858, 494] width 186 height 97
